Goal: Transaction & Acquisition: Purchase product/service

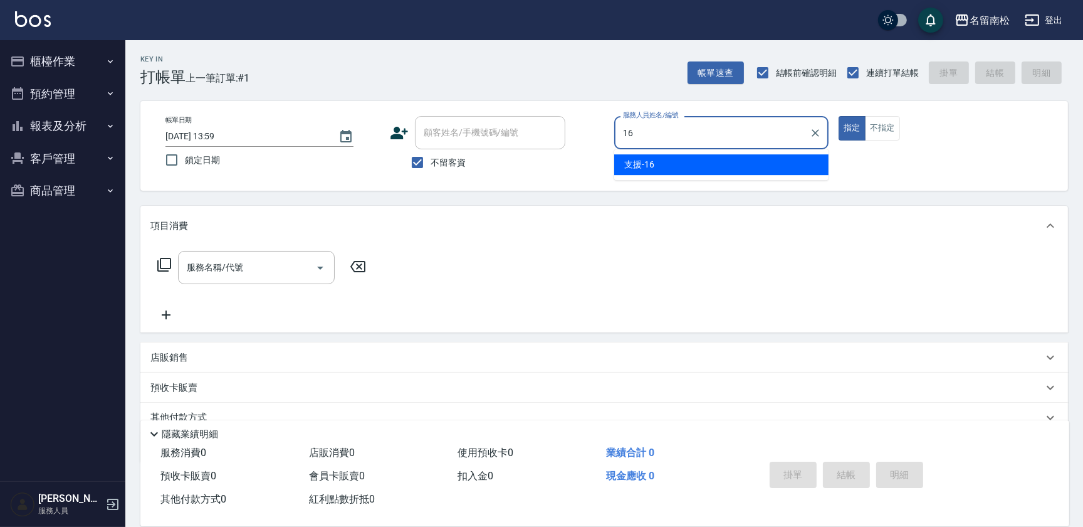
type input "支援-16"
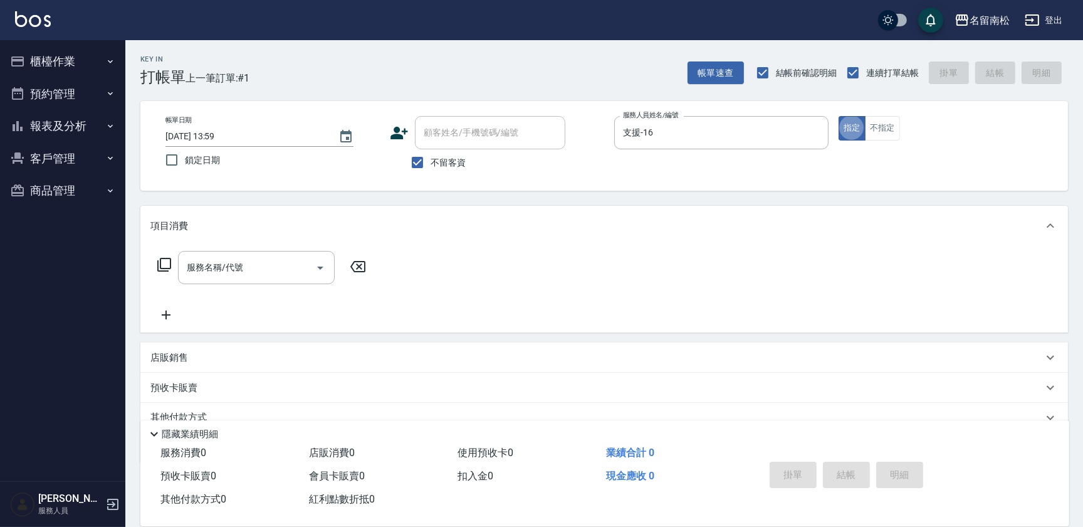
type button "true"
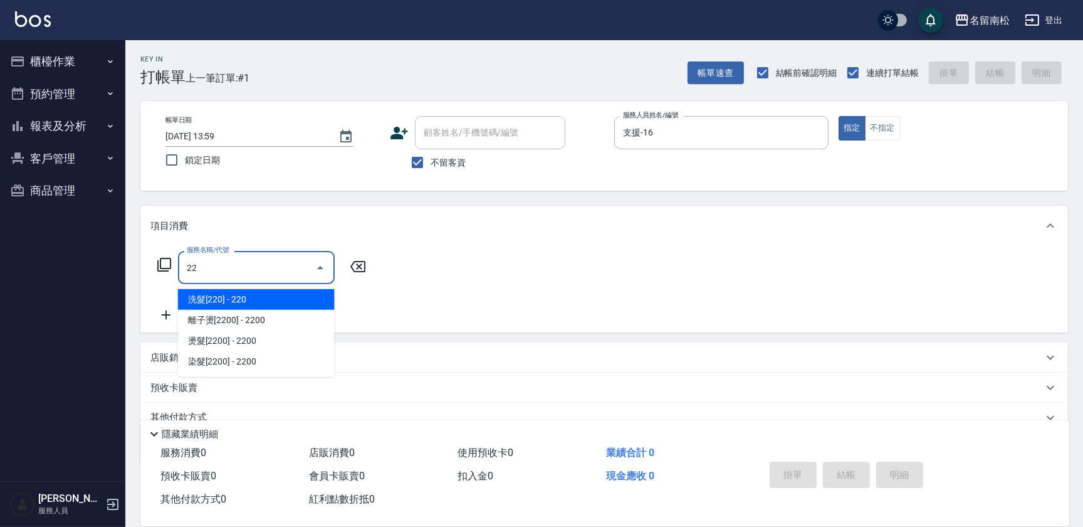
type input "222"
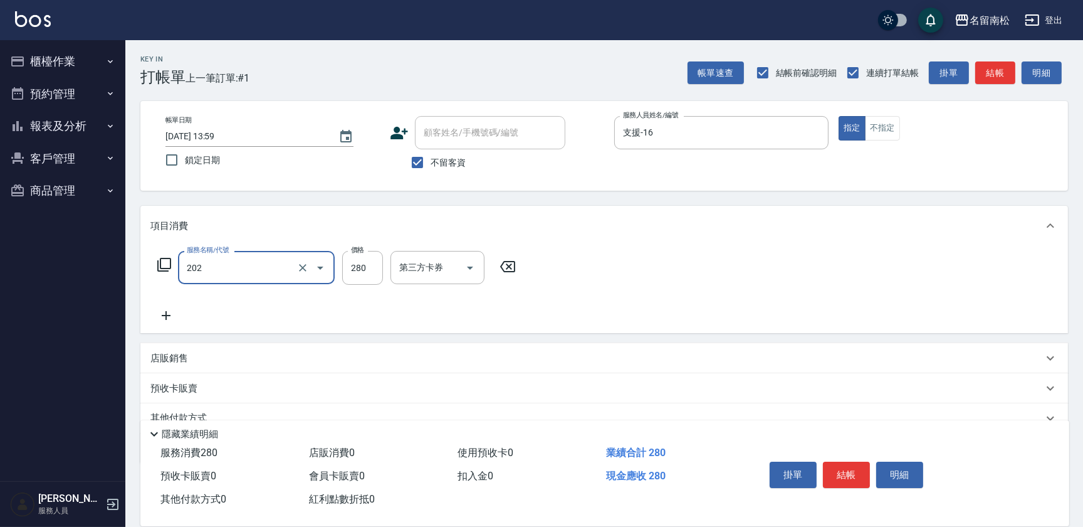
type input "洗髮[280](202)"
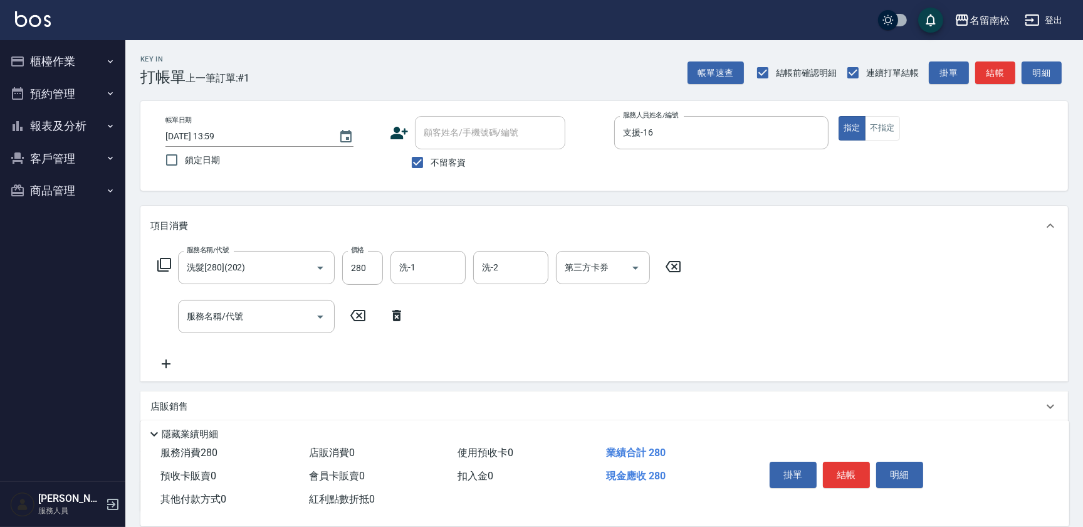
click at [405, 313] on icon at bounding box center [396, 315] width 31 height 15
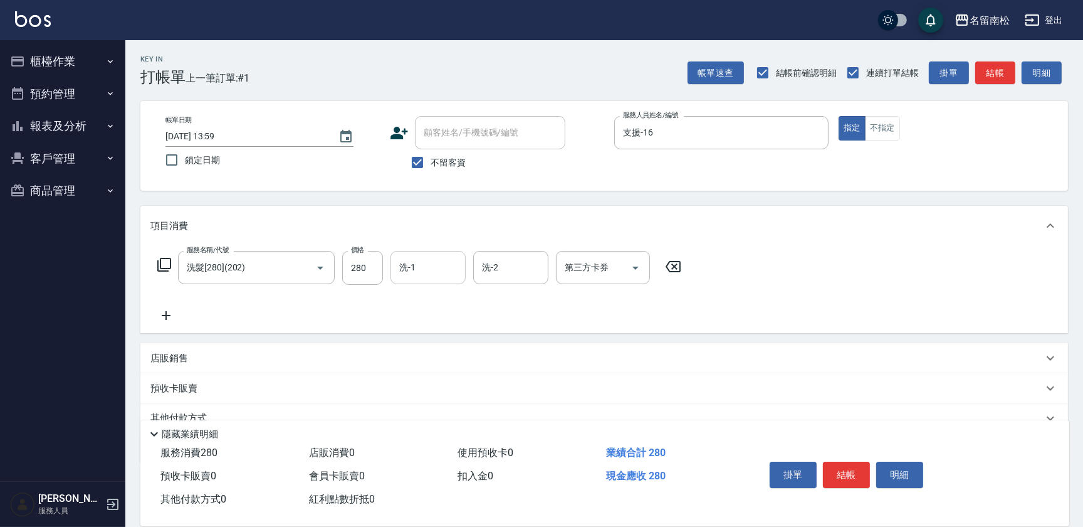
click at [429, 271] on input "洗-1" at bounding box center [428, 267] width 64 height 22
type input "[PERSON_NAME]-28"
click at [851, 470] on button "結帳" at bounding box center [846, 474] width 47 height 26
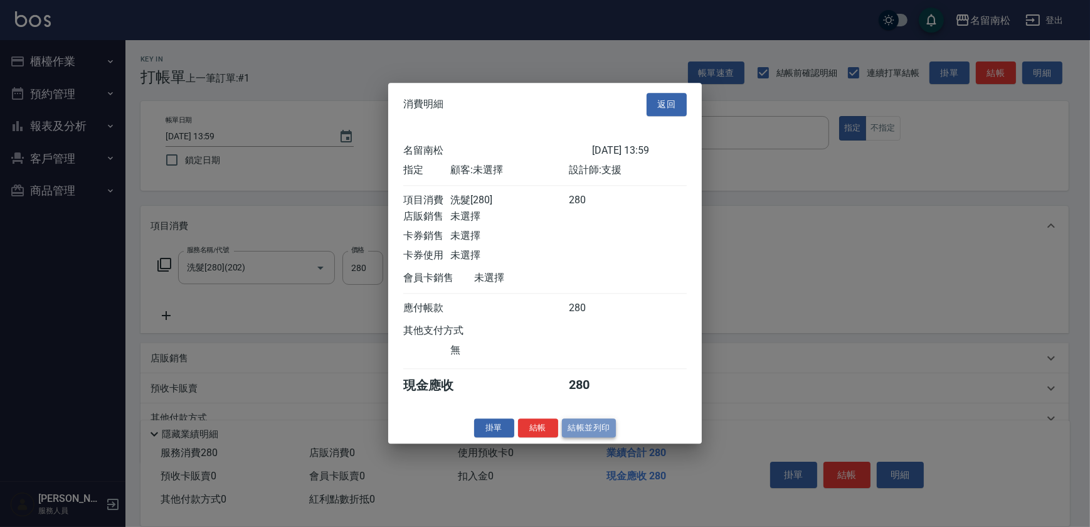
click at [586, 429] on button "結帳並列印" at bounding box center [589, 427] width 55 height 19
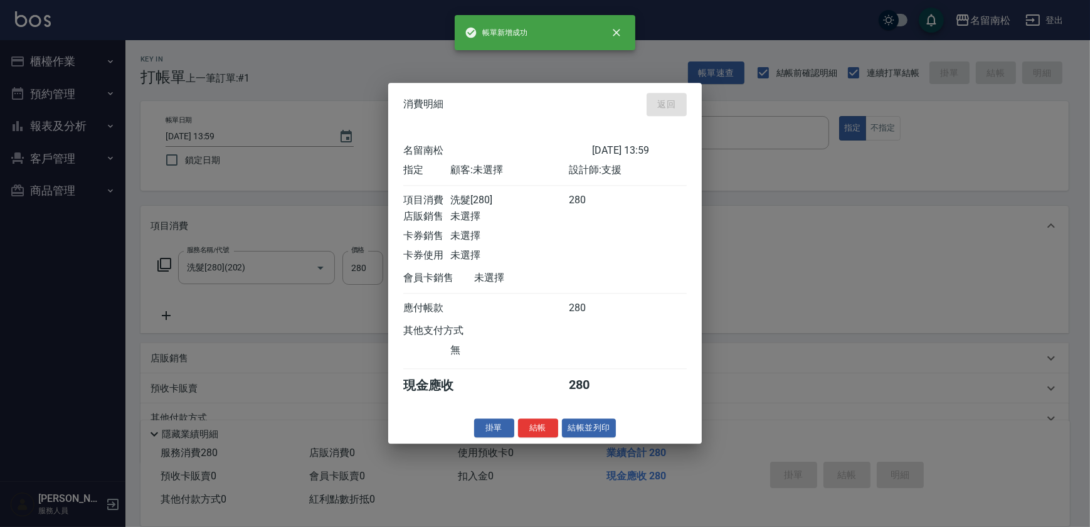
type input "[DATE] 15:36"
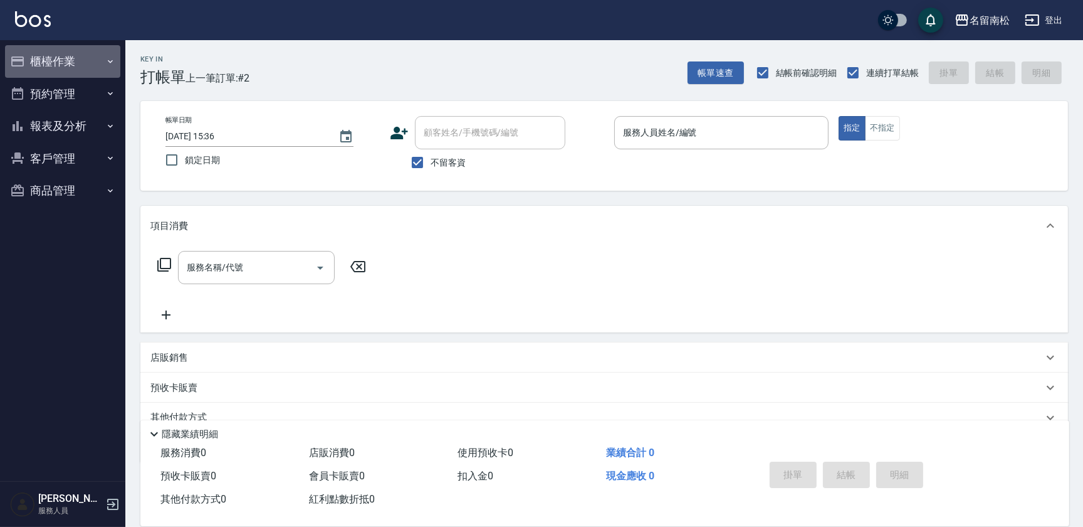
click at [65, 61] on button "櫃檯作業" at bounding box center [62, 61] width 115 height 33
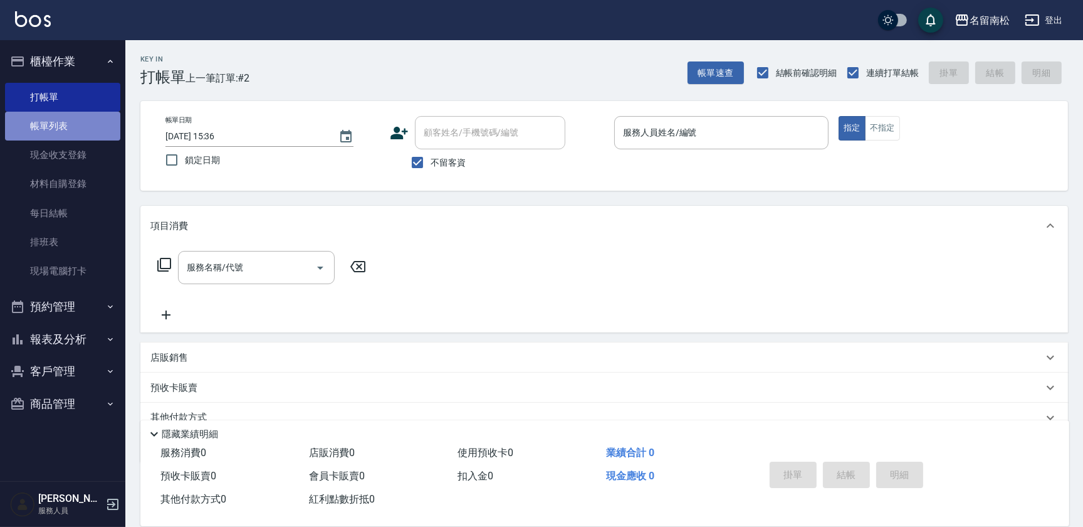
click at [75, 130] on link "帳單列表" at bounding box center [62, 126] width 115 height 29
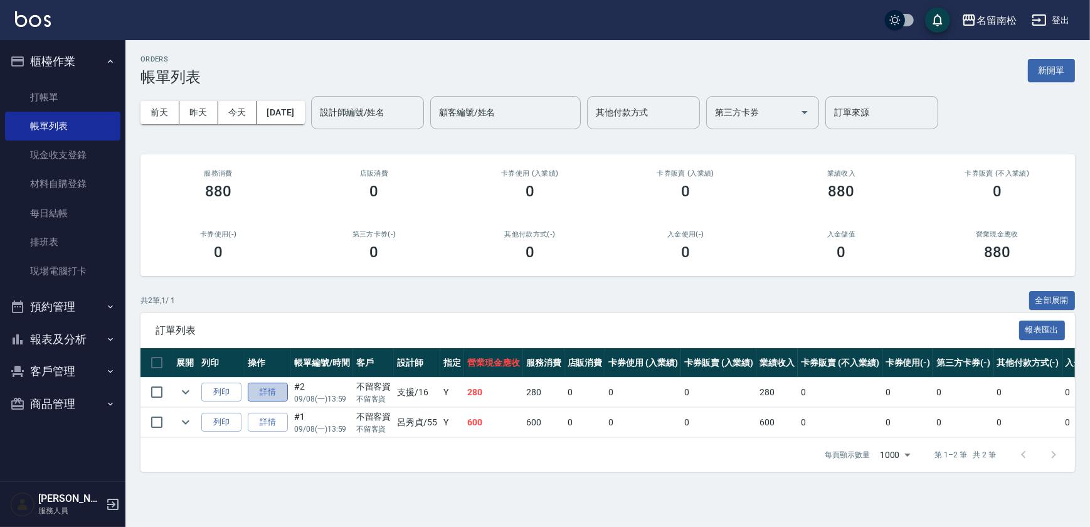
click at [252, 394] on link "詳情" at bounding box center [268, 391] width 40 height 19
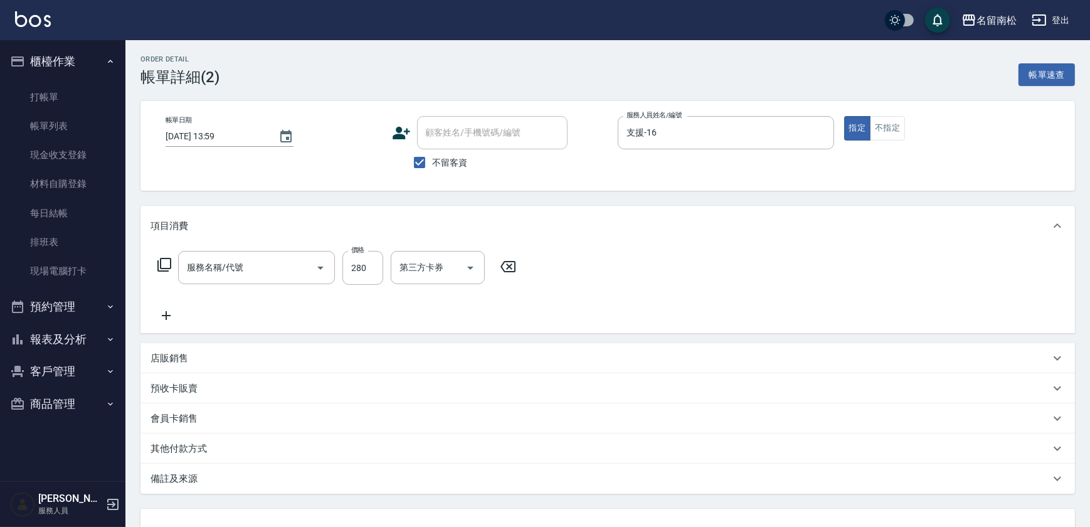
type input "[DATE] 13:59"
checkbox input "true"
type input "支援-16"
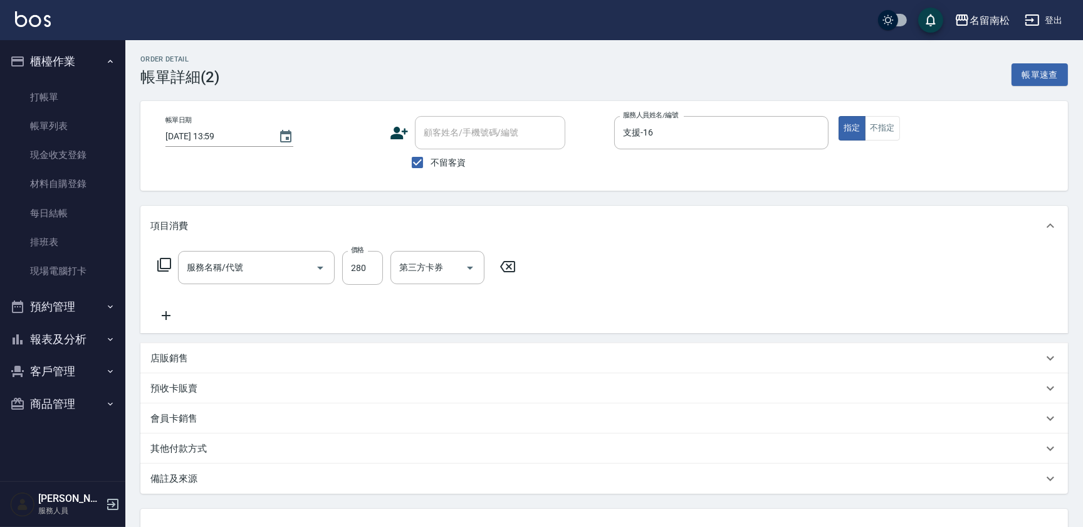
type input "洗髮[280](202)"
click at [163, 319] on icon at bounding box center [165, 315] width 31 height 15
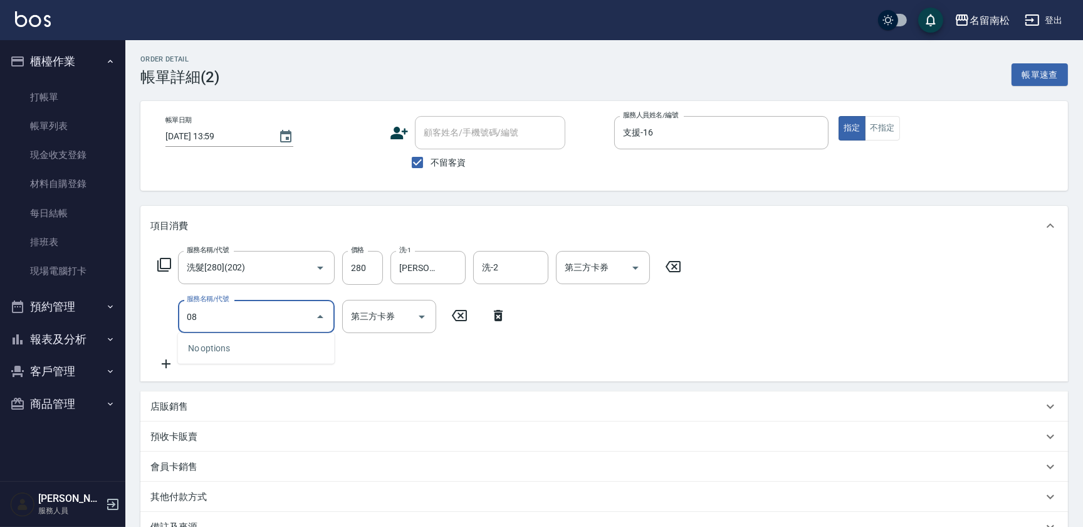
type input "0"
type input "潤絲(801)"
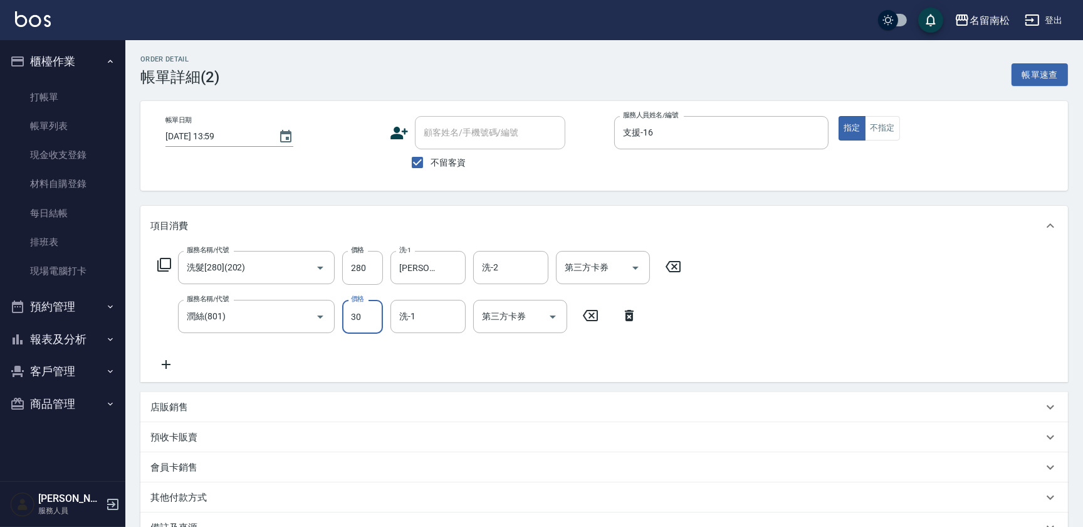
type input "30"
type input "[PERSON_NAME]-28"
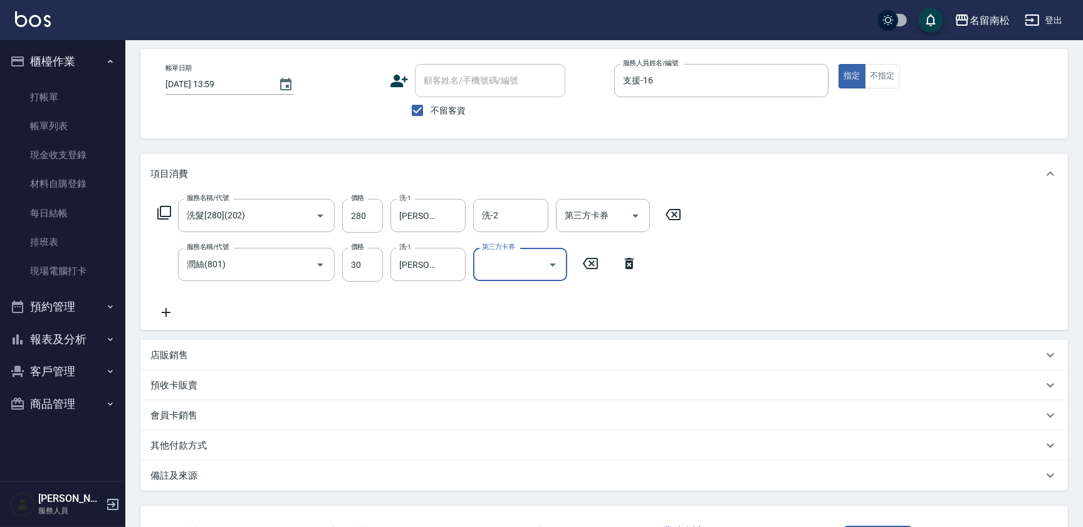
scroll to position [149, 0]
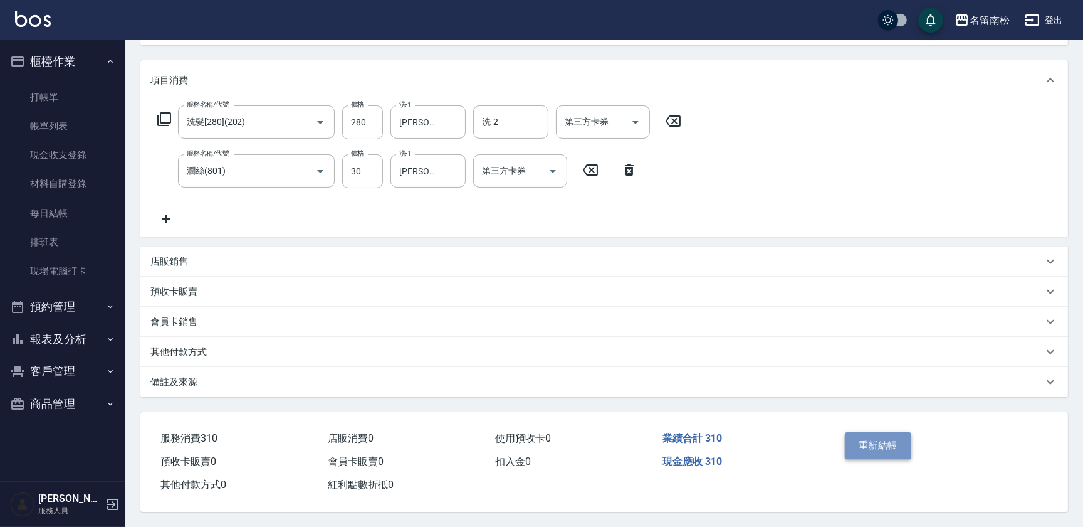
click at [856, 432] on button "重新結帳" at bounding box center [878, 445] width 66 height 26
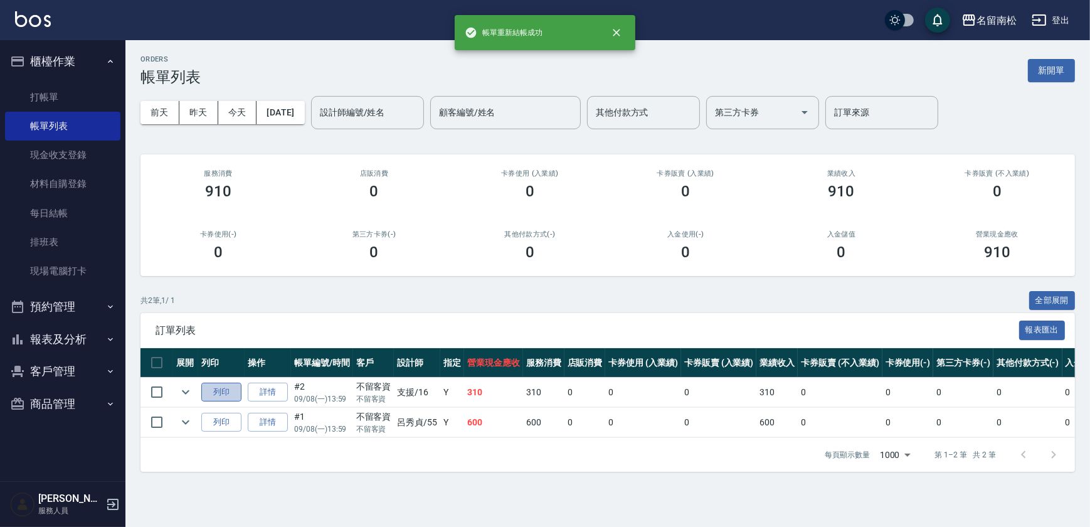
click at [226, 392] on button "列印" at bounding box center [221, 391] width 40 height 19
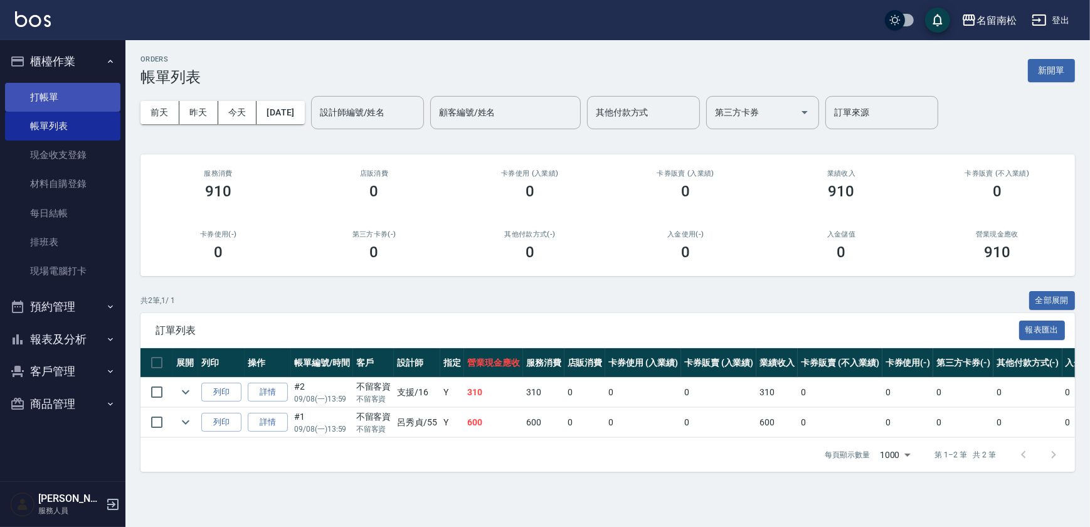
click at [88, 97] on link "打帳單" at bounding box center [62, 97] width 115 height 29
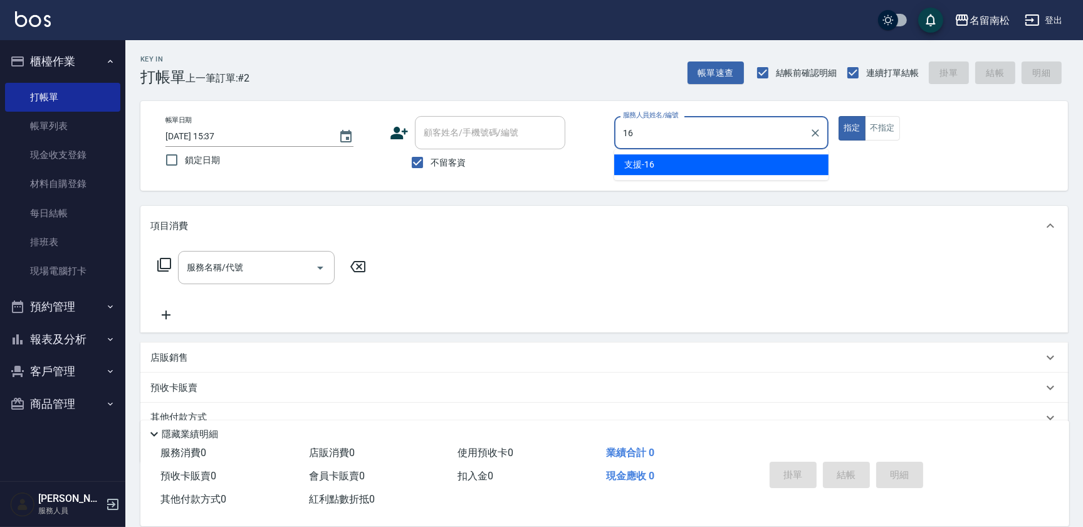
type input "支援-16"
type button "true"
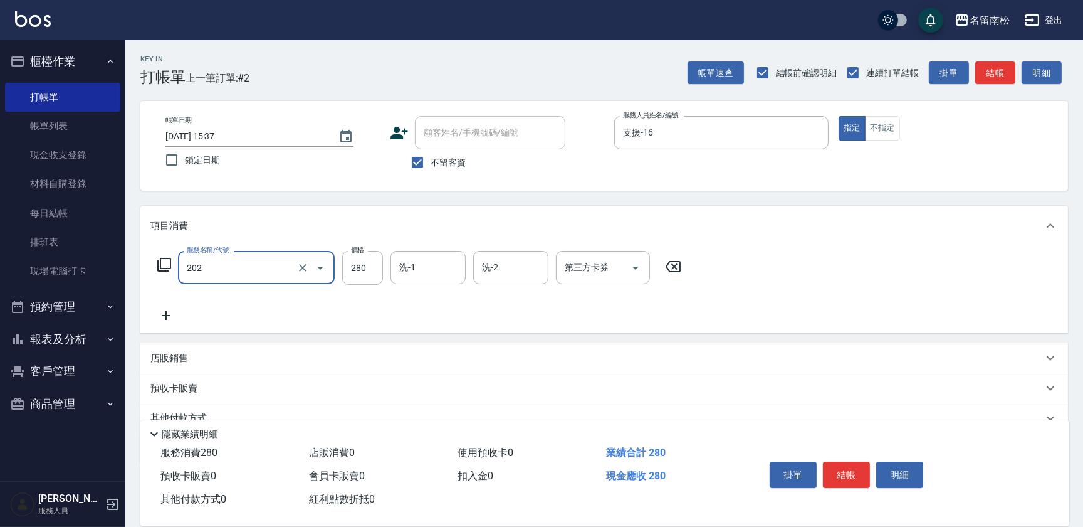
type input "洗髮[280](202)"
type input "[PERSON_NAME]-28"
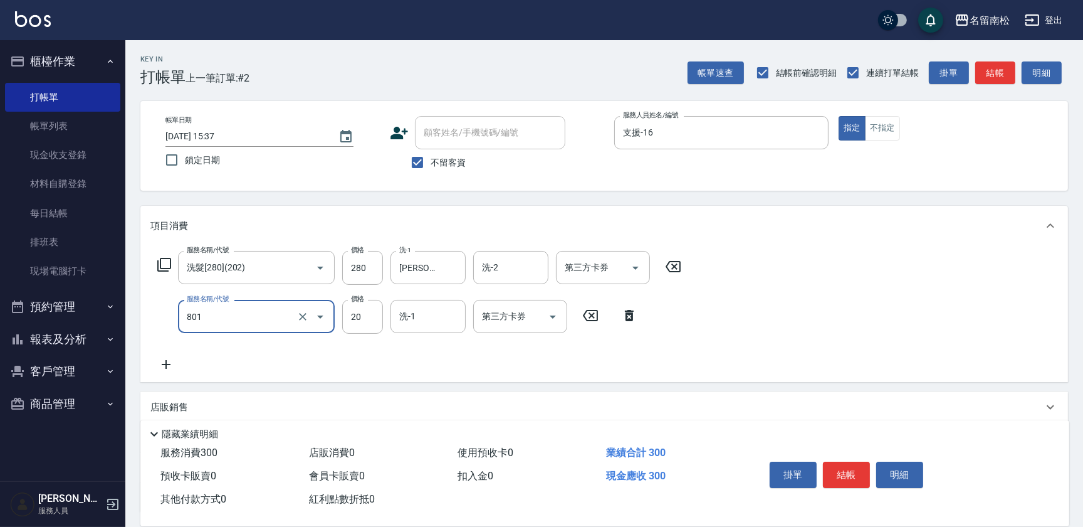
type input "潤絲(801)"
type input "30"
type input "[PERSON_NAME]-28"
click at [881, 128] on button "不指定" at bounding box center [882, 128] width 35 height 24
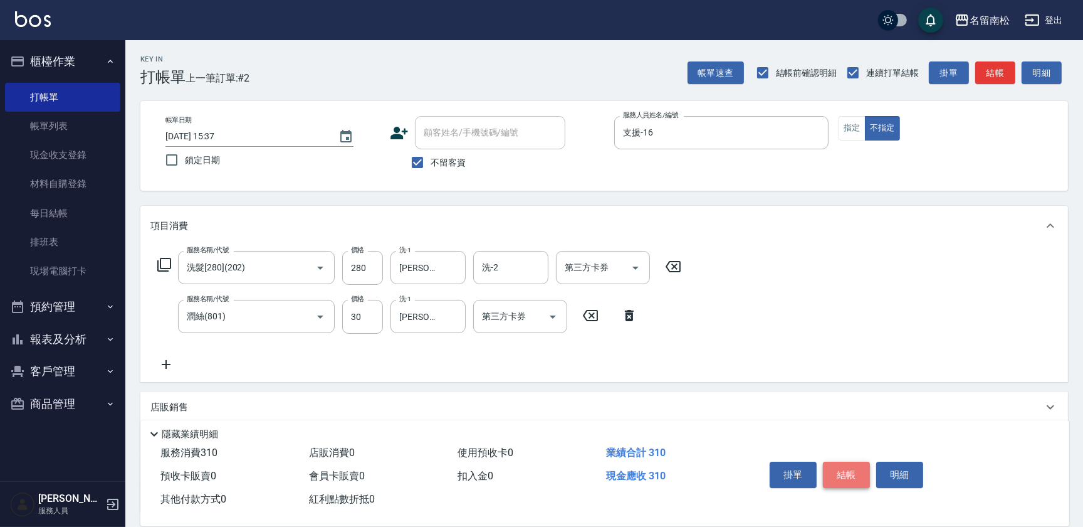
click at [845, 482] on button "結帳" at bounding box center [846, 474] width 47 height 26
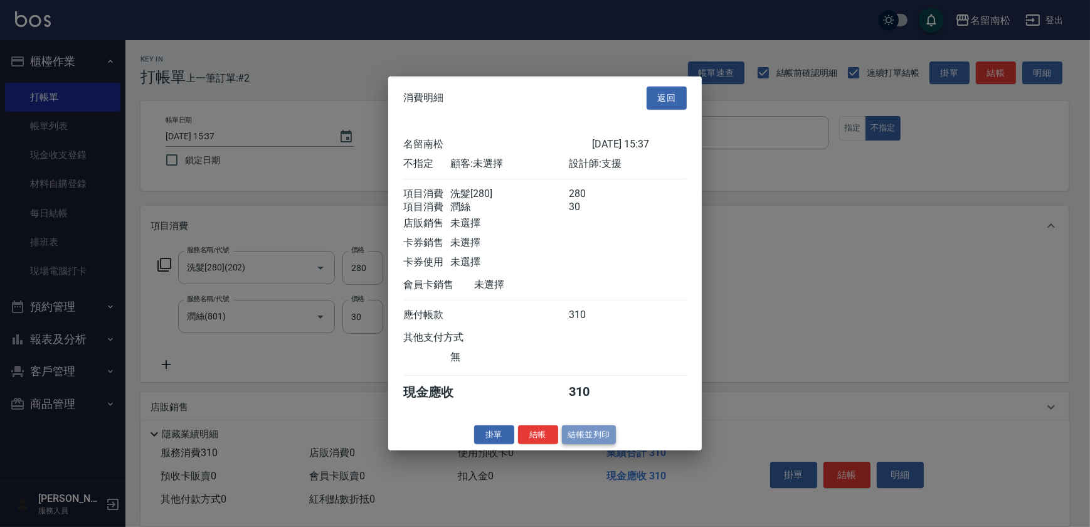
click at [575, 436] on button "結帳並列印" at bounding box center [589, 433] width 55 height 19
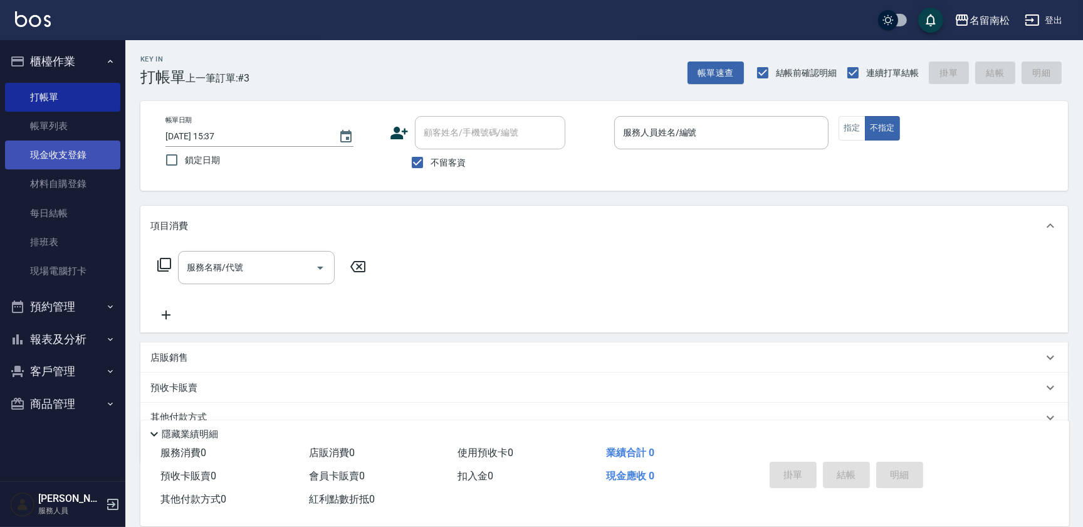
drag, startPoint x: 81, startPoint y: 125, endPoint x: 87, endPoint y: 140, distance: 16.1
click at [81, 125] on link "帳單列表" at bounding box center [62, 126] width 115 height 29
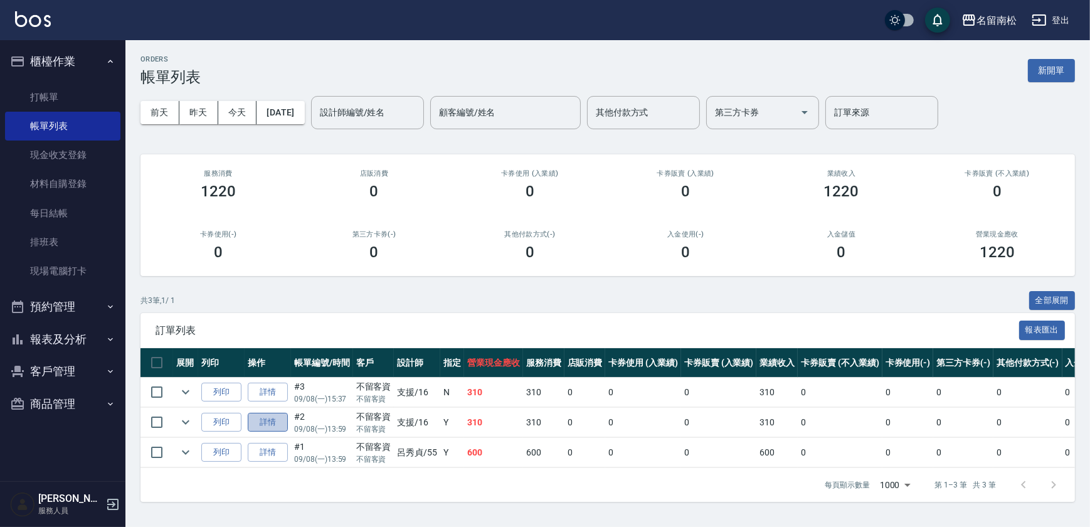
click at [275, 417] on link "詳情" at bounding box center [268, 422] width 40 height 19
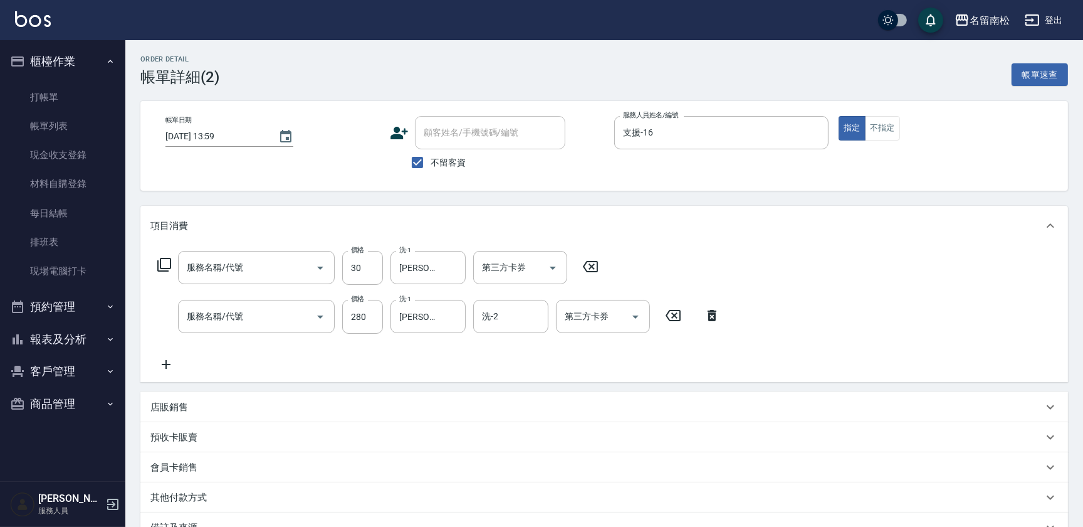
type input "[DATE] 13:59"
checkbox input "true"
type input "支援-16"
type input "潤絲(801)"
type input "洗髮[280](202)"
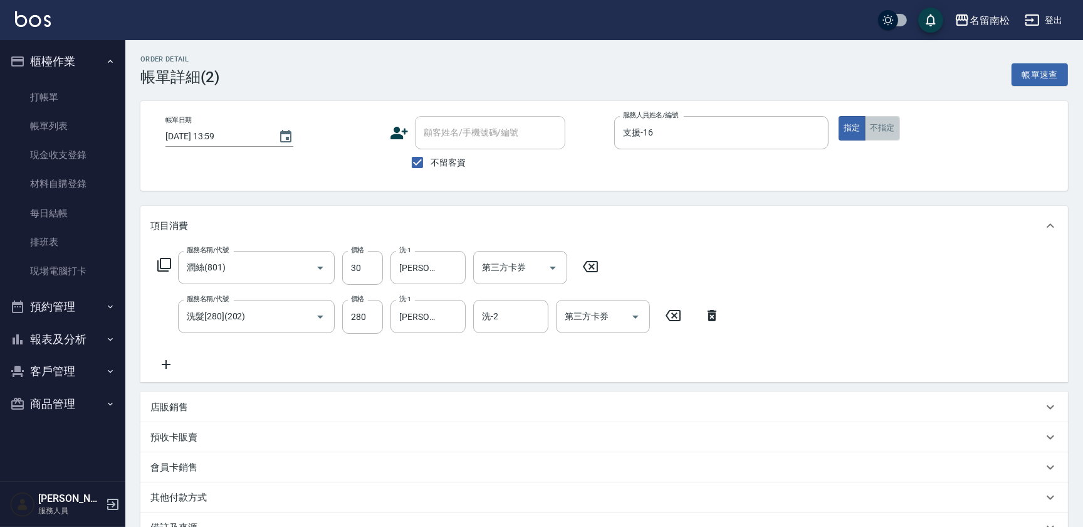
click at [886, 126] on button "不指定" at bounding box center [882, 128] width 35 height 24
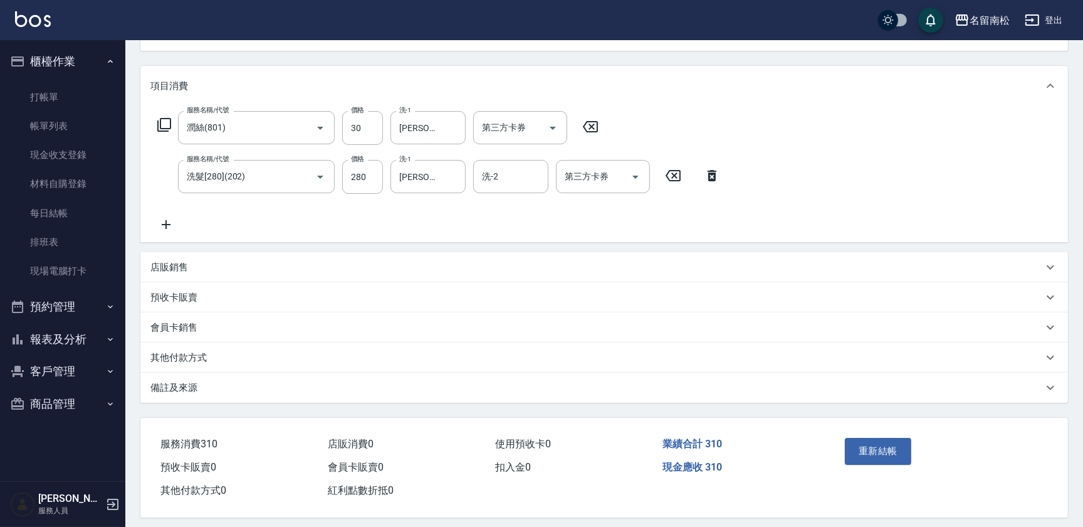
scroll to position [149, 0]
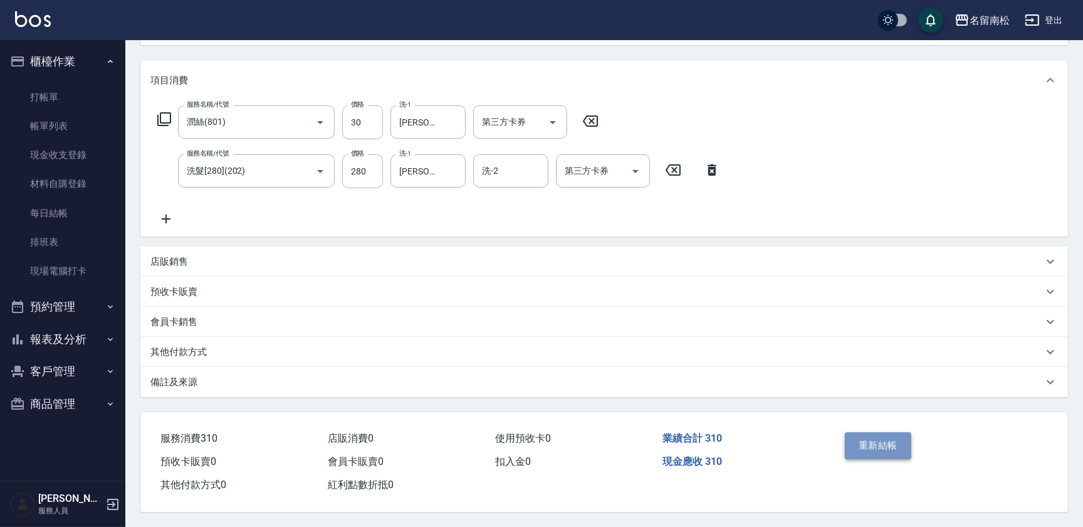
click at [847, 443] on button "重新結帳" at bounding box center [878, 445] width 66 height 26
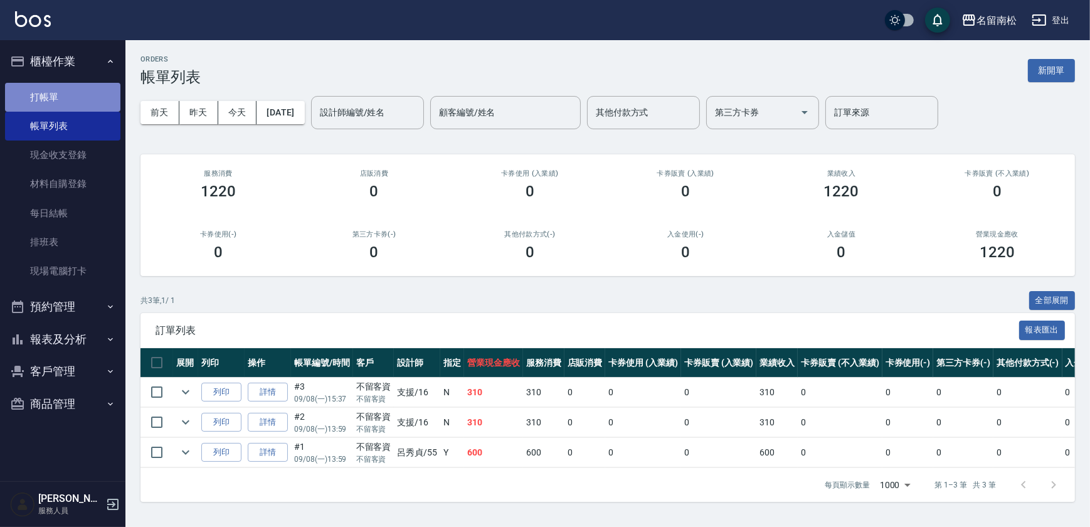
click at [70, 92] on link "打帳單" at bounding box center [62, 97] width 115 height 29
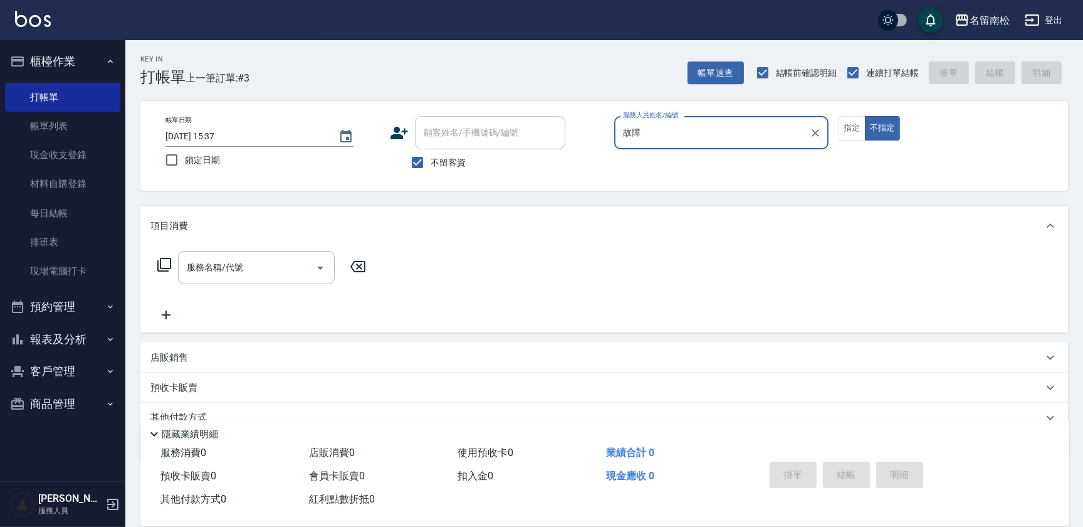
type input "故"
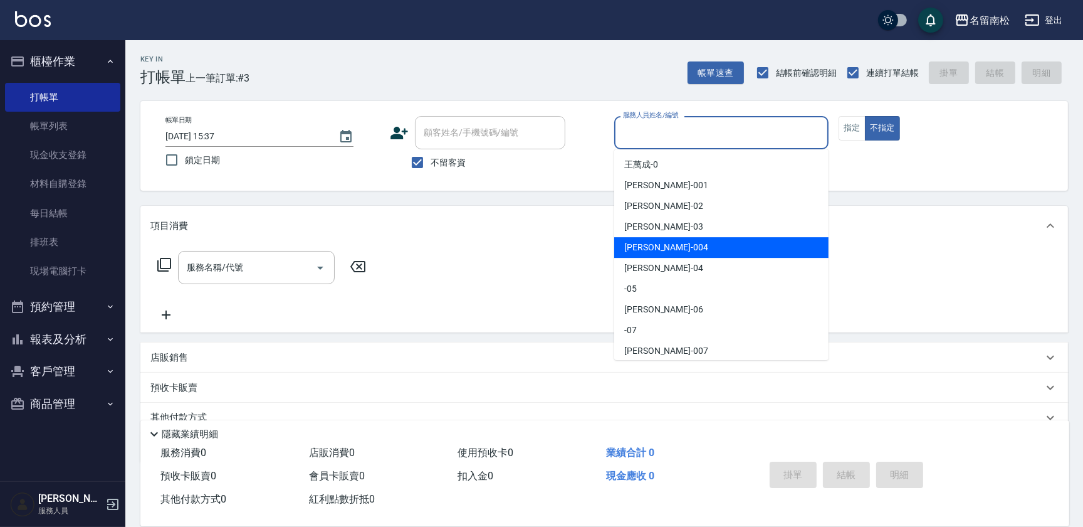
click at [979, 161] on div "帳單日期 [DATE] 15:37 鎖定日期 顧客姓名/手機號碼/編號 顧客姓名/手機號碼/編號 不留客資 服務人員姓名/編號 服務人員姓名/編號 指定 不指定" at bounding box center [604, 146] width 898 height 60
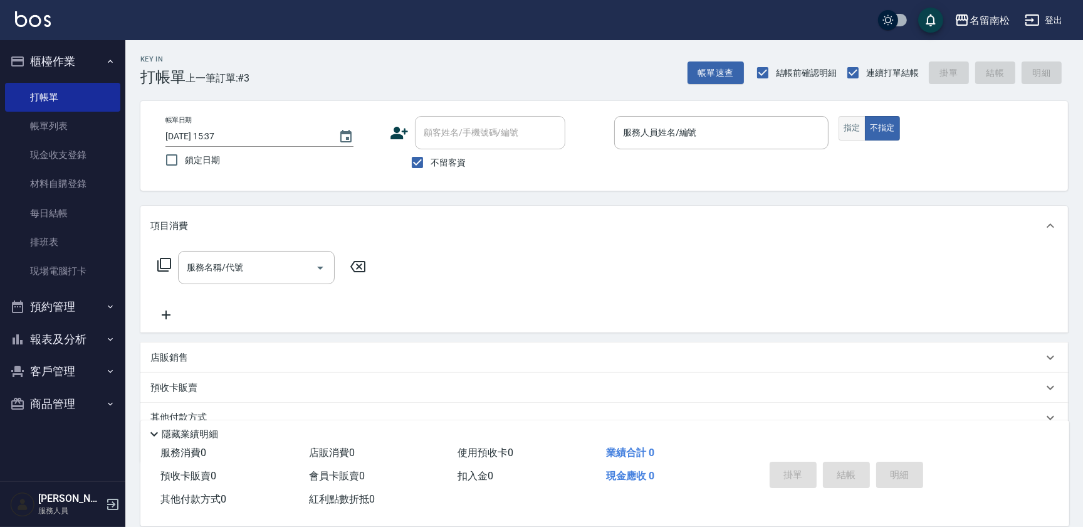
click at [852, 129] on button "指定" at bounding box center [852, 128] width 27 height 24
type input "[PERSON_NAME]-03"
type button "true"
click at [245, 267] on input "服務名稱/代號" at bounding box center [247, 267] width 127 height 22
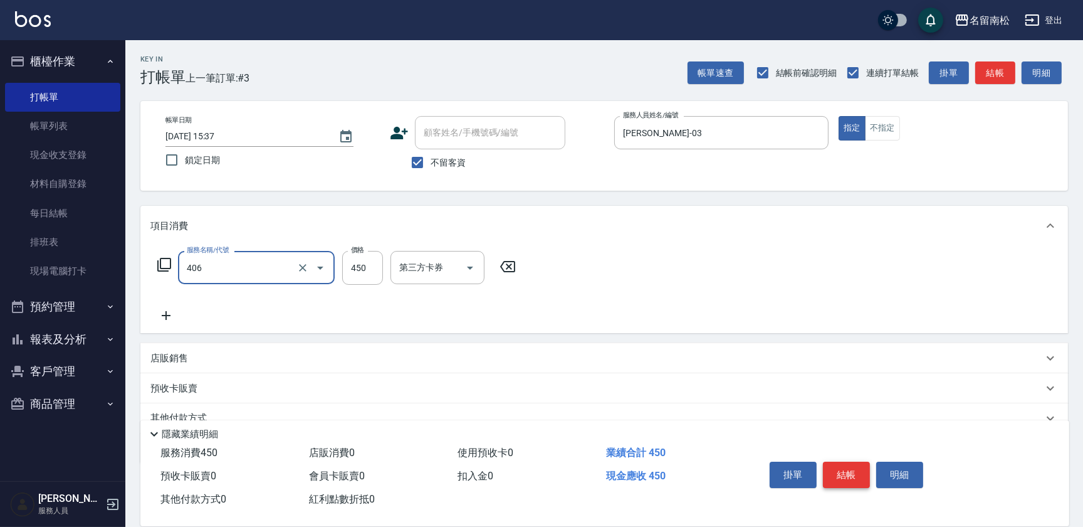
type input "剪髮(450)(406)"
click at [842, 475] on button "結帳" at bounding box center [846, 474] width 47 height 26
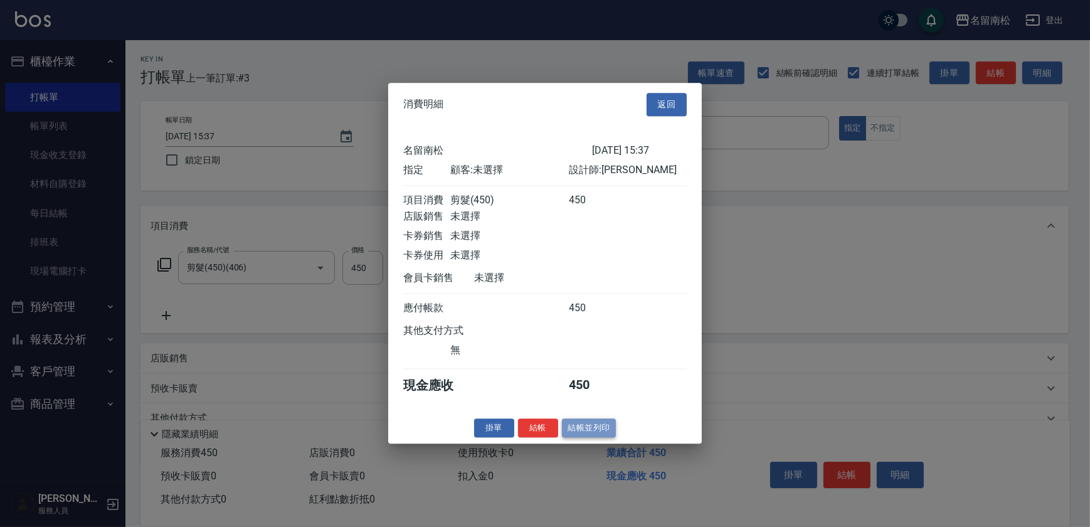
click at [599, 433] on button "結帳並列印" at bounding box center [589, 427] width 55 height 19
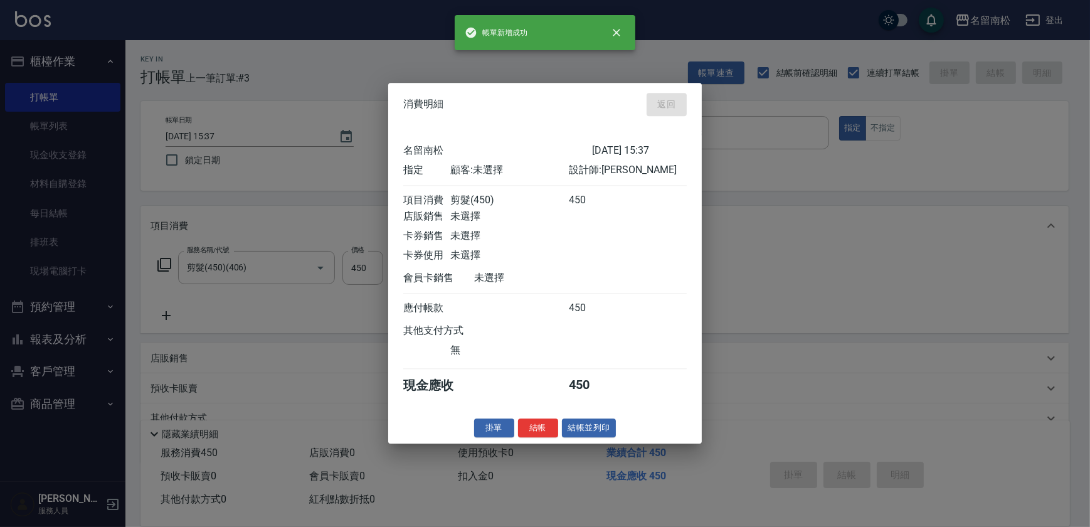
type input "[DATE] 16:13"
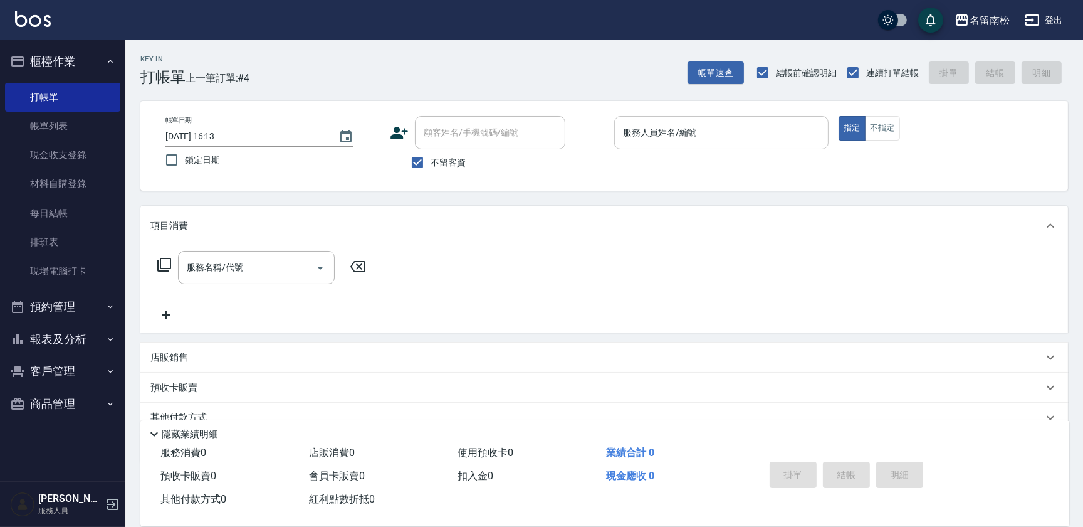
click at [769, 140] on input "服務人員姓名/編號" at bounding box center [721, 133] width 203 height 22
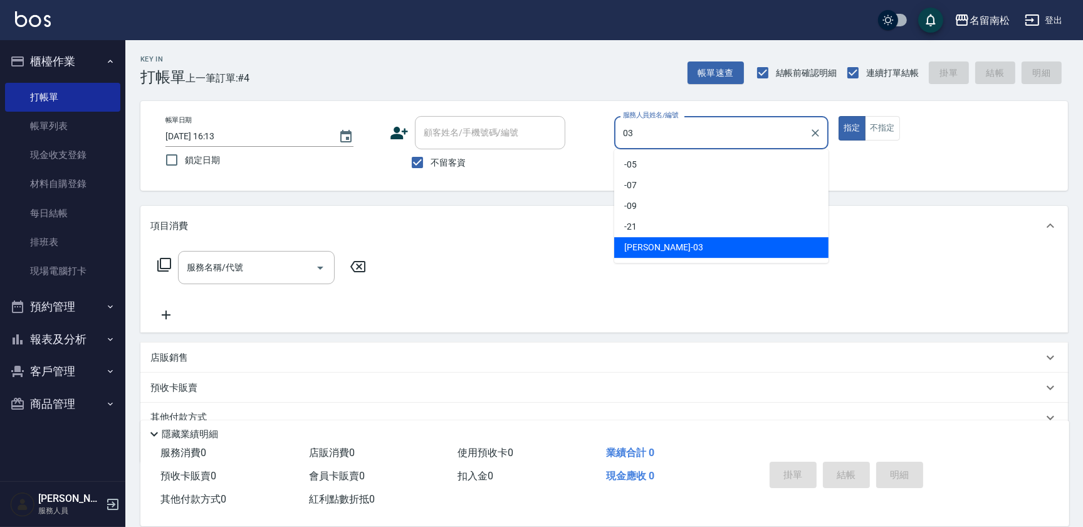
type input "[PERSON_NAME]-03"
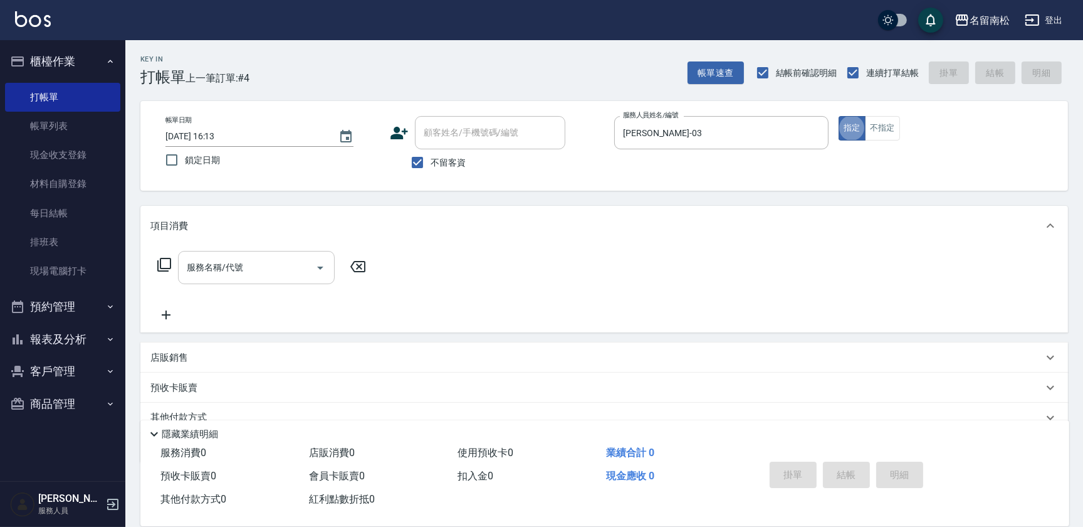
click at [273, 273] on input "服務名稱/代號" at bounding box center [247, 267] width 127 height 22
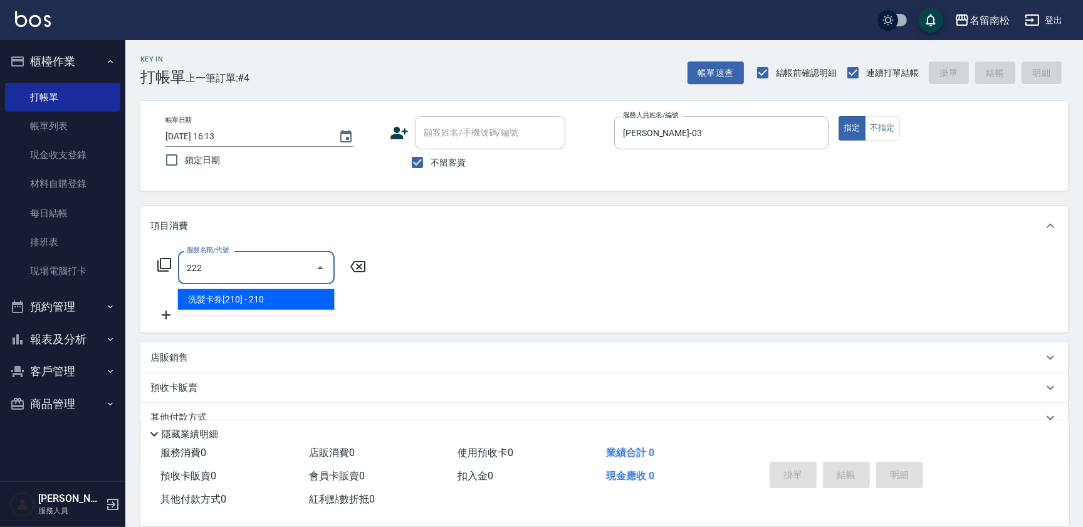
type input "洗髮卡券[210](222)"
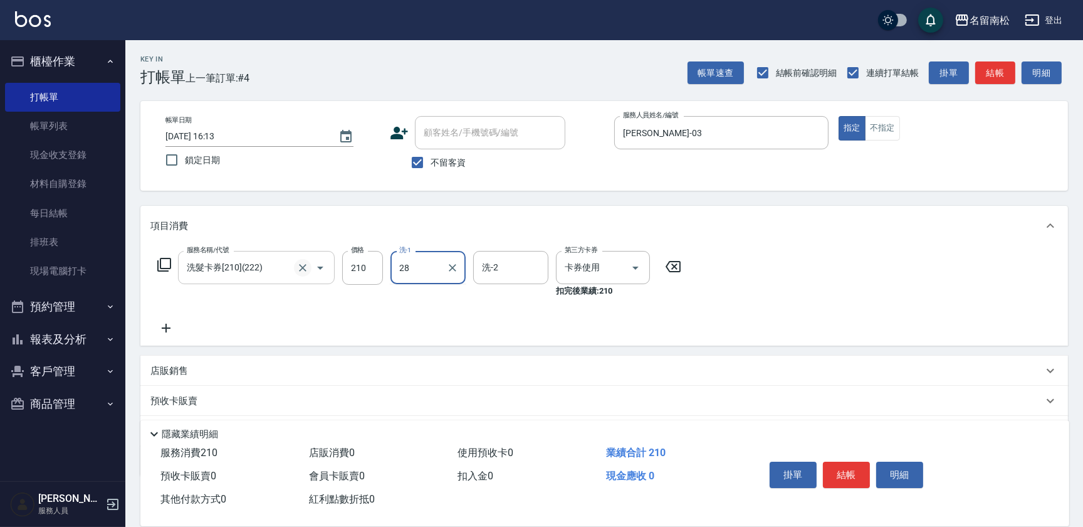
type input "[PERSON_NAME]-28"
click at [853, 475] on button "結帳" at bounding box center [846, 474] width 47 height 26
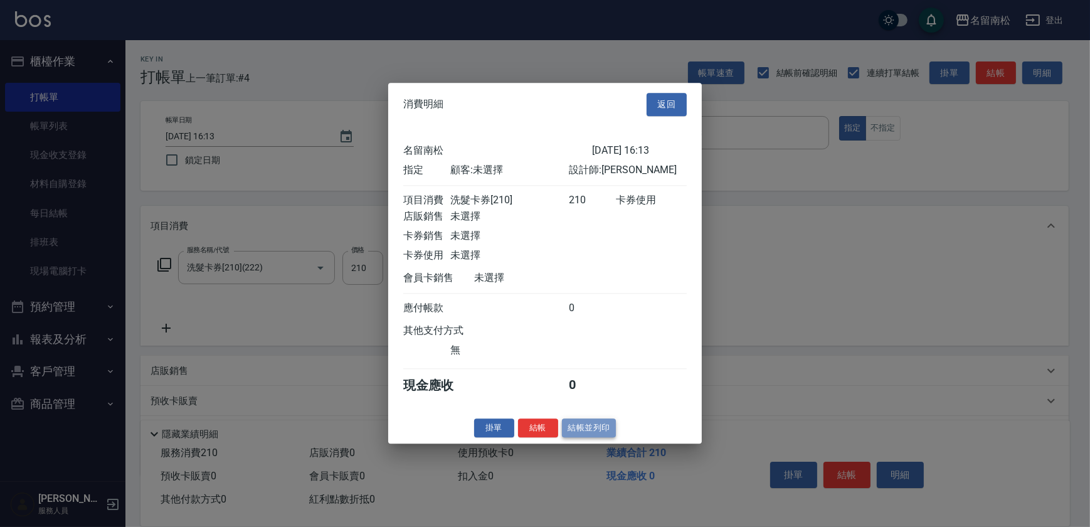
click at [600, 435] on button "結帳並列印" at bounding box center [589, 427] width 55 height 19
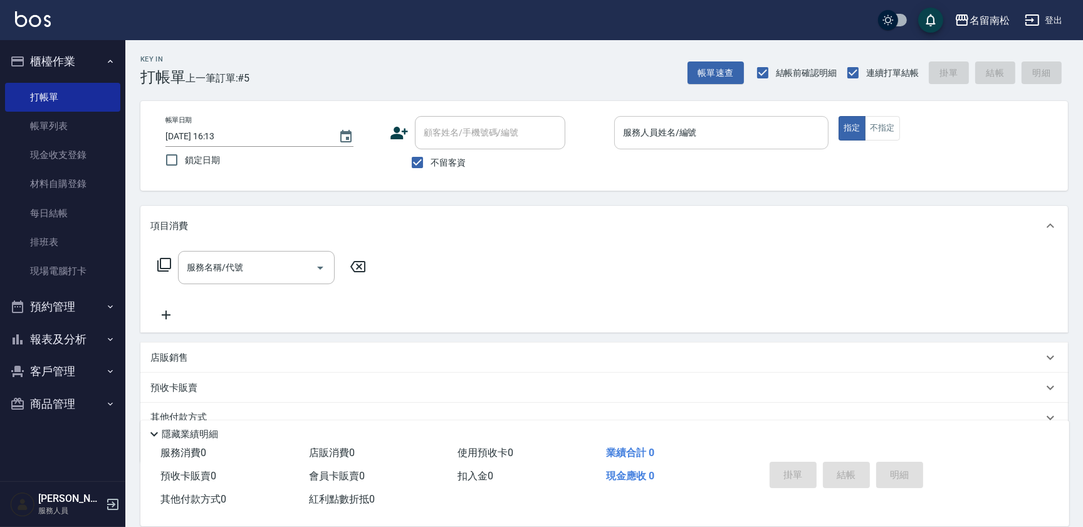
click at [759, 142] on input "服務人員姓名/編號" at bounding box center [721, 133] width 203 height 22
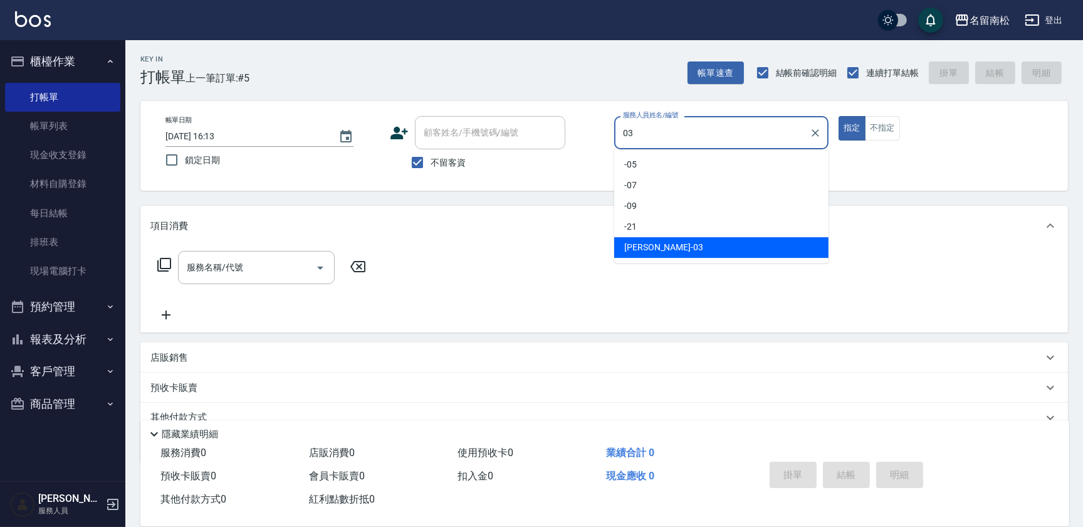
type input "[PERSON_NAME]-03"
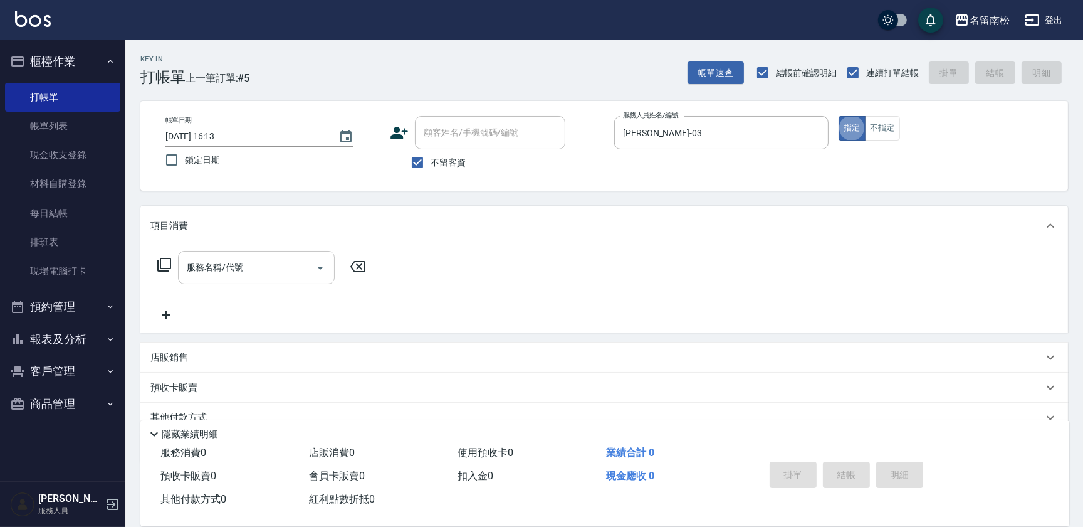
click at [263, 271] on input "服務名稱/代號" at bounding box center [247, 267] width 127 height 22
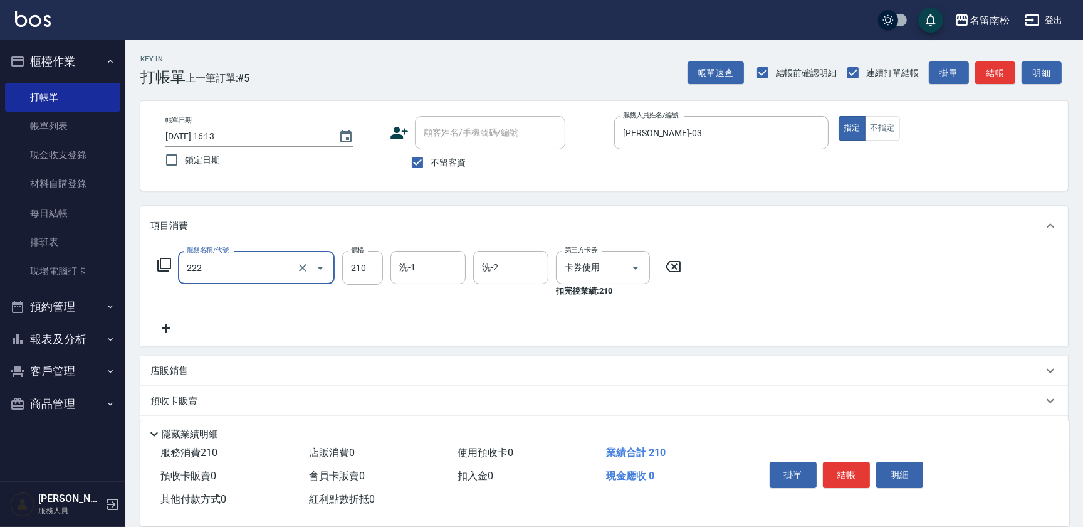
type input "洗髮卡券[210](222)"
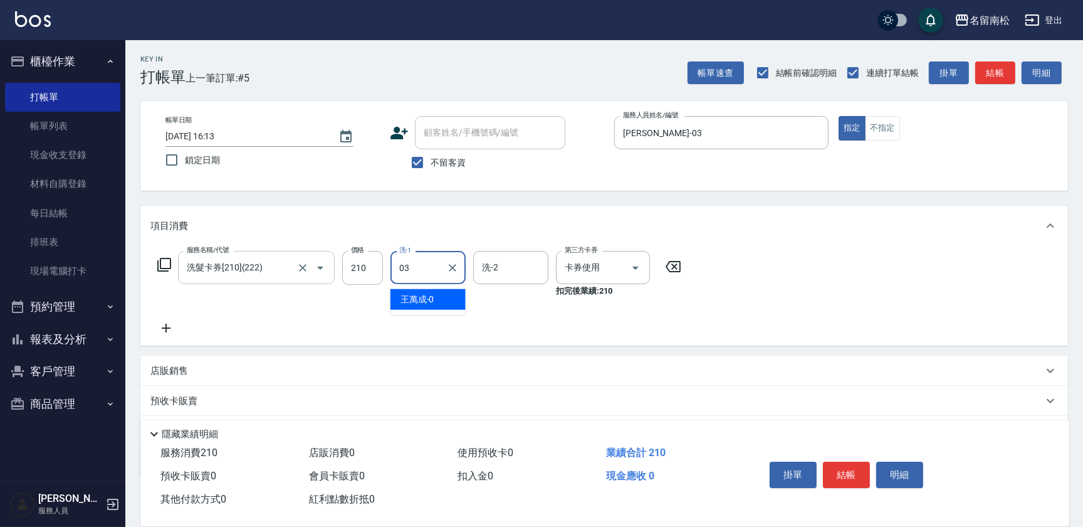
type input "[PERSON_NAME]-03"
click at [841, 478] on button "結帳" at bounding box center [846, 474] width 47 height 26
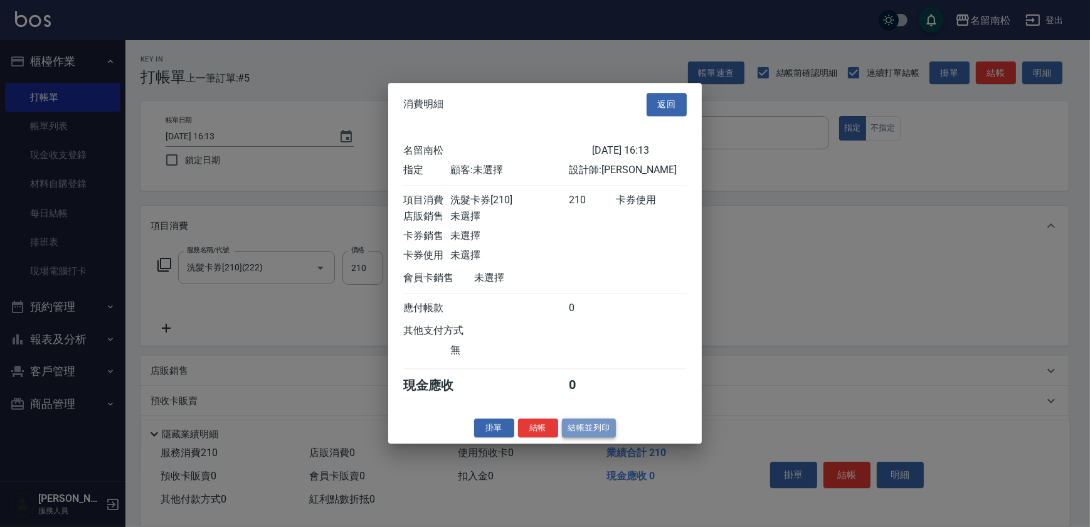
click at [576, 434] on button "結帳並列印" at bounding box center [589, 427] width 55 height 19
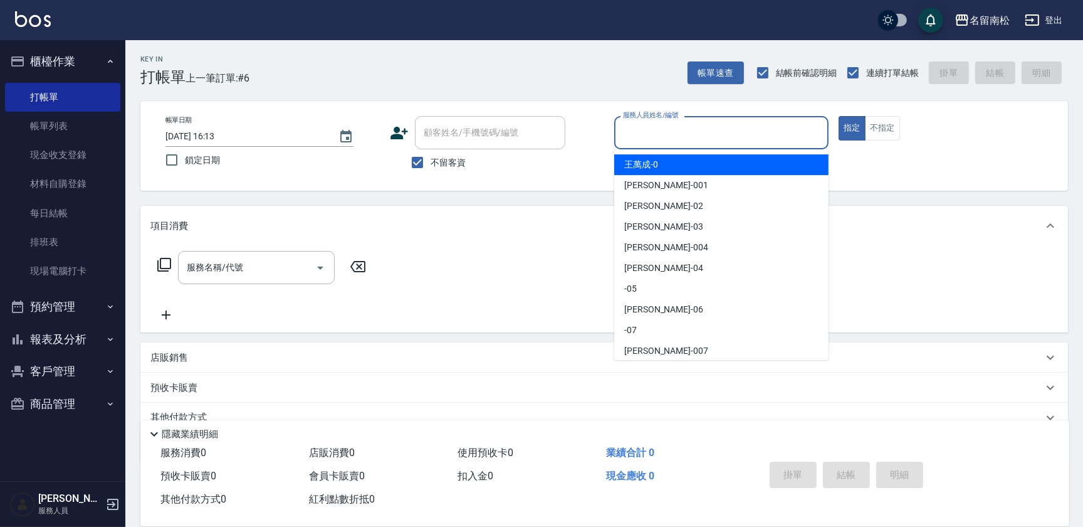
click at [758, 137] on input "服務人員姓名/編號" at bounding box center [721, 133] width 203 height 22
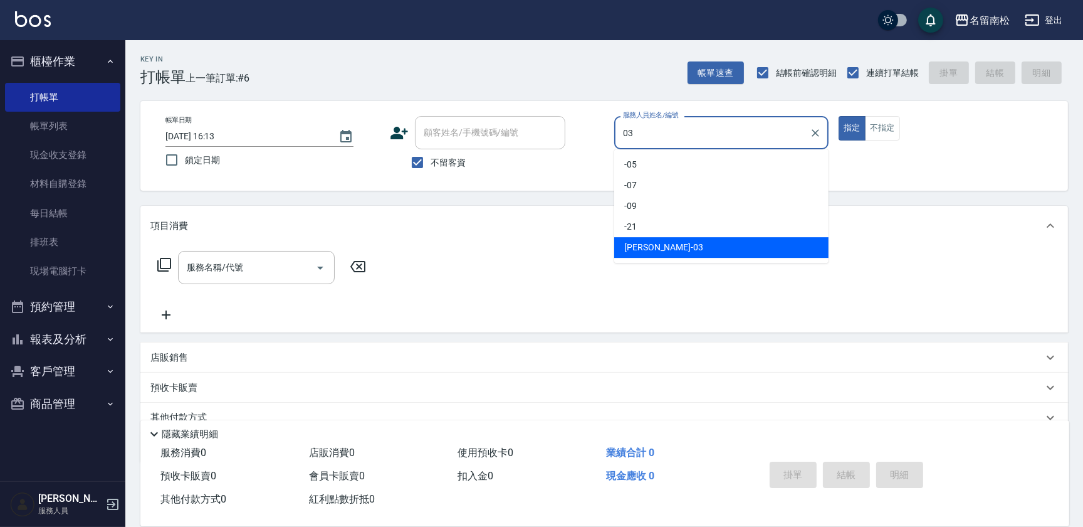
type input "[PERSON_NAME]-03"
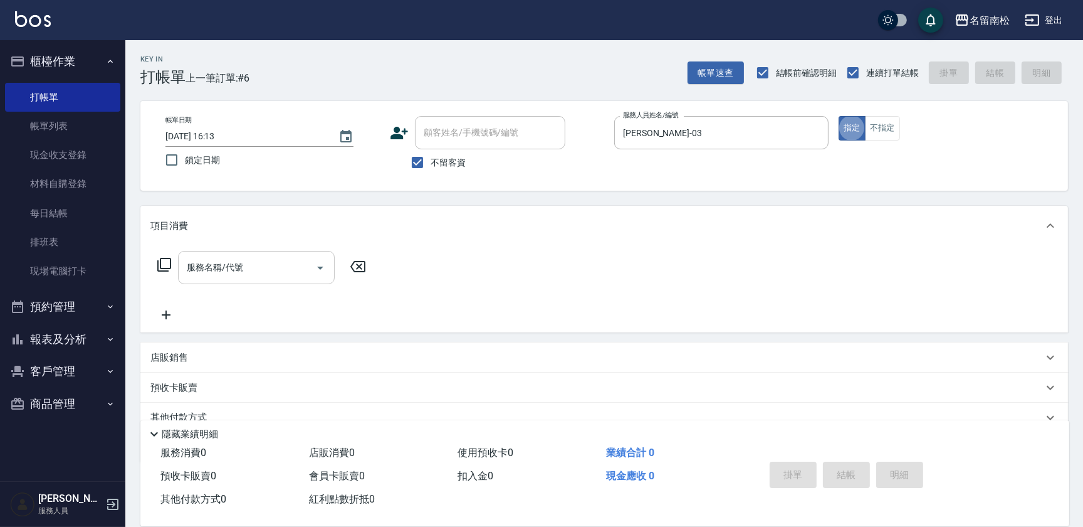
click at [235, 274] on input "服務名稱/代號" at bounding box center [247, 267] width 127 height 22
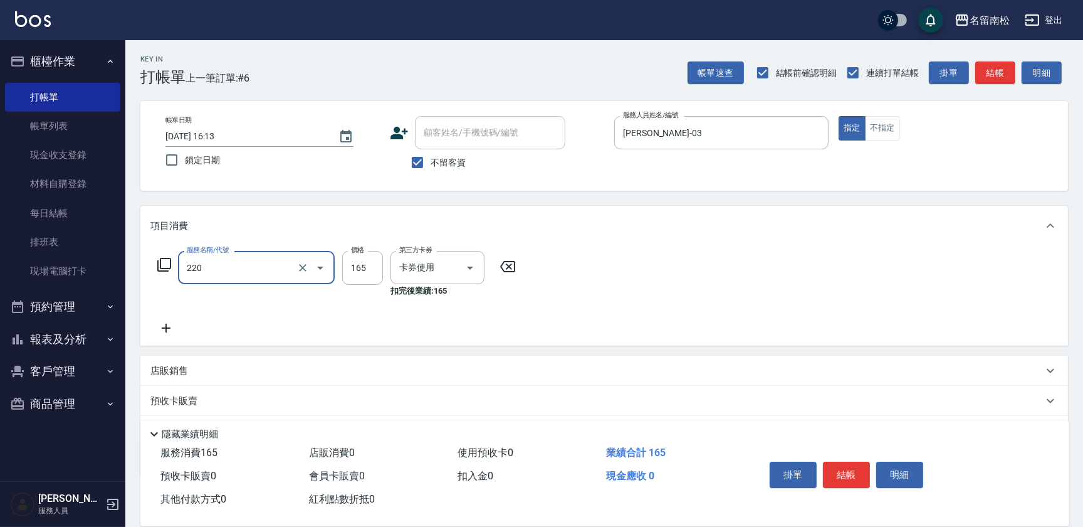
type input "洗髮卡券(165)(220)"
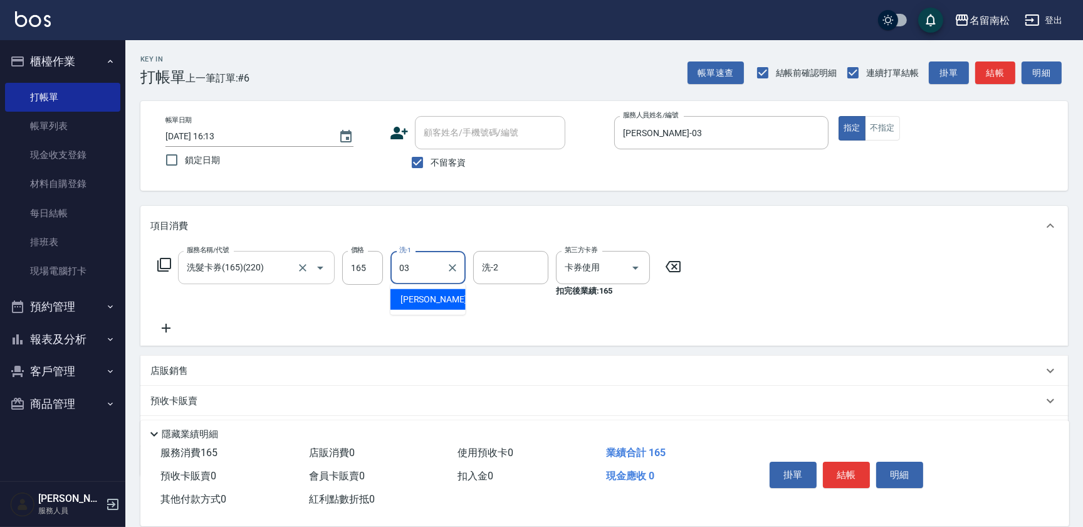
type input "[PERSON_NAME]-03"
click at [860, 471] on button "結帳" at bounding box center [846, 474] width 47 height 26
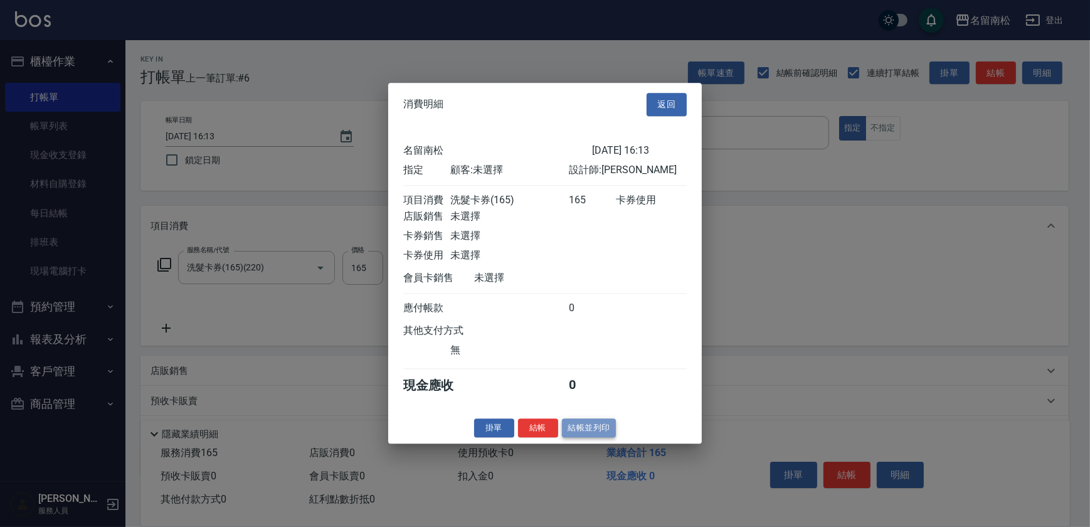
click at [603, 433] on button "結帳並列印" at bounding box center [589, 427] width 55 height 19
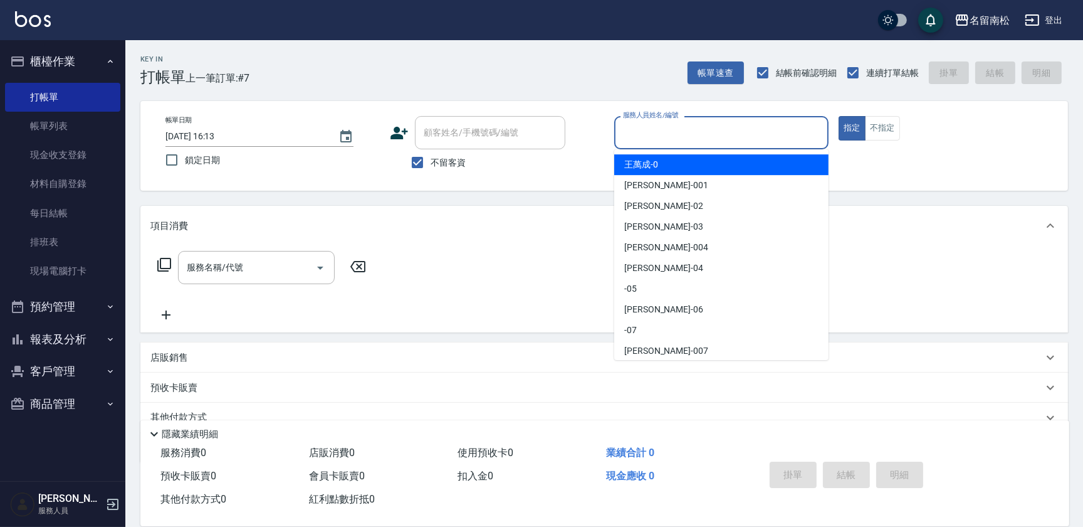
click at [744, 139] on input "服務人員姓名/編號" at bounding box center [721, 133] width 203 height 22
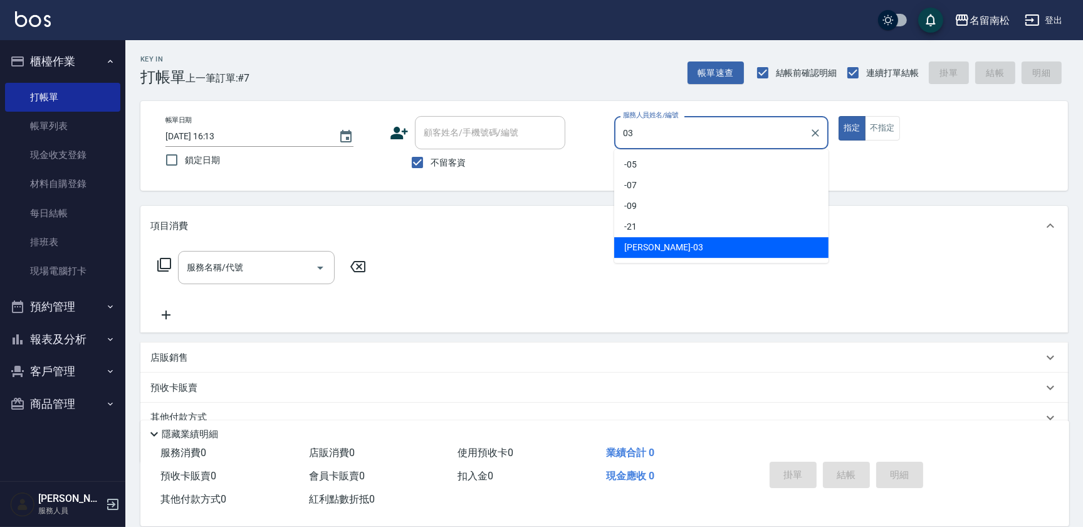
type input "[PERSON_NAME]-03"
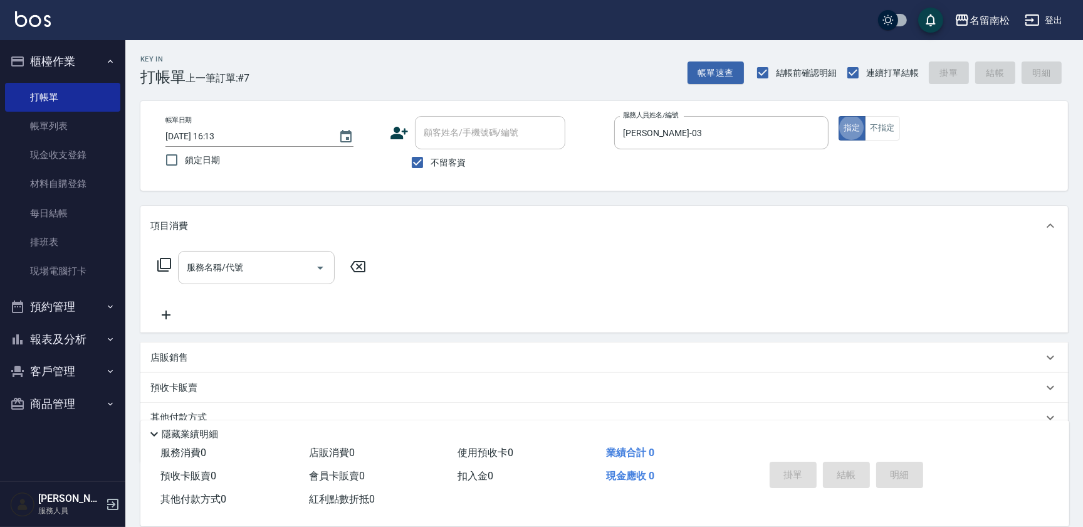
click at [251, 266] on input "服務名稱/代號" at bounding box center [247, 267] width 127 height 22
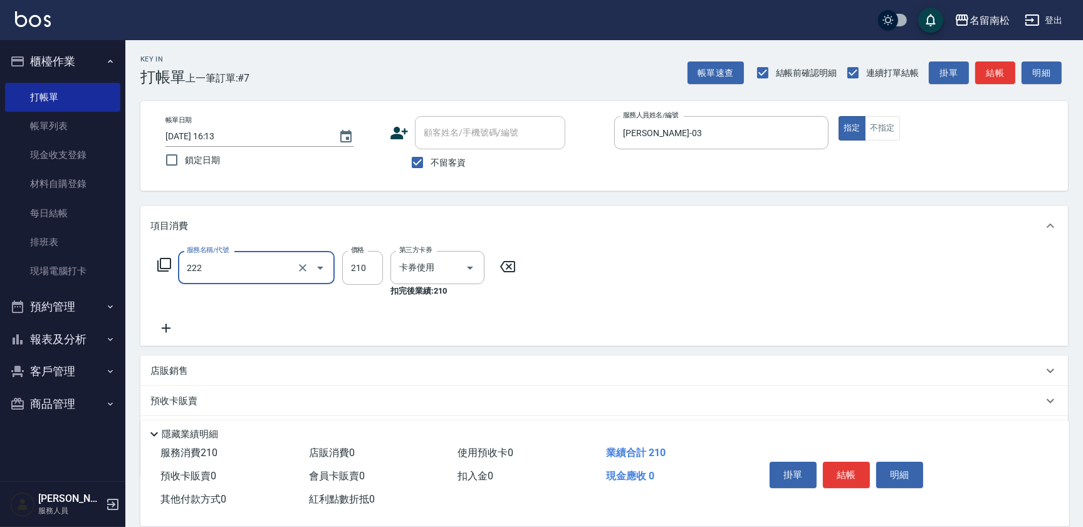
type input "洗髮卡券[210](222)"
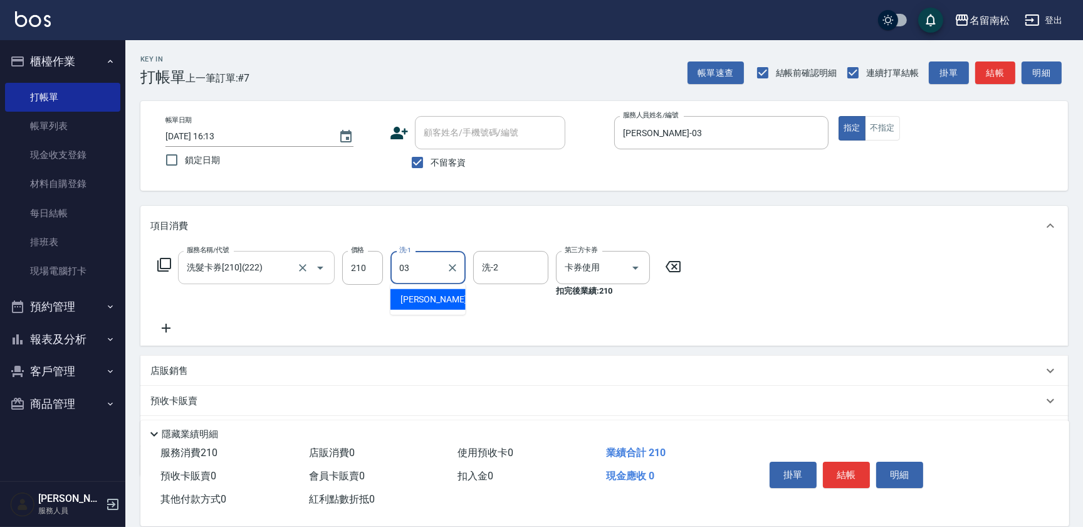
type input "[PERSON_NAME]-03"
drag, startPoint x: 169, startPoint y: 332, endPoint x: 182, endPoint y: 305, distance: 29.4
click at [169, 331] on icon at bounding box center [165, 327] width 31 height 15
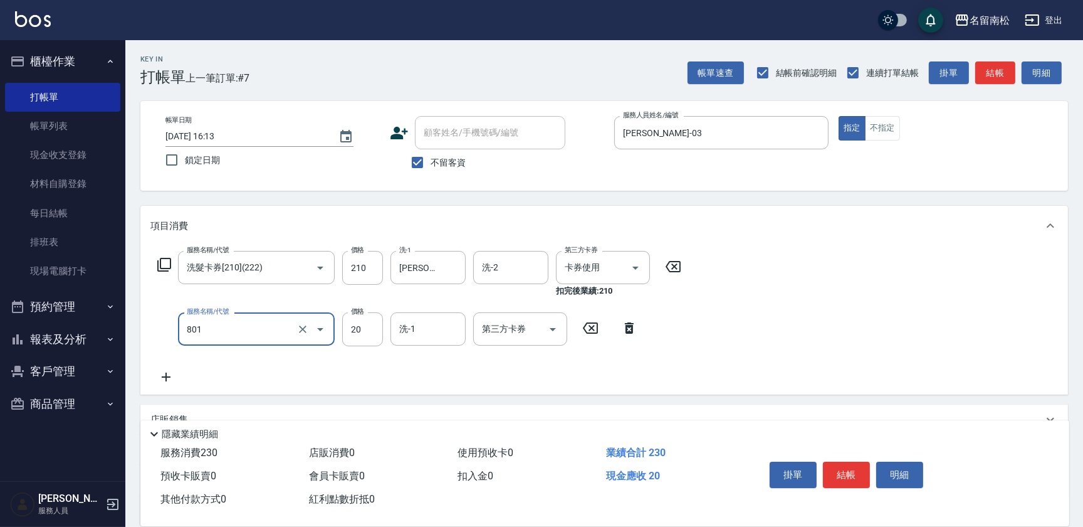
type input "潤絲(801)"
type input "30"
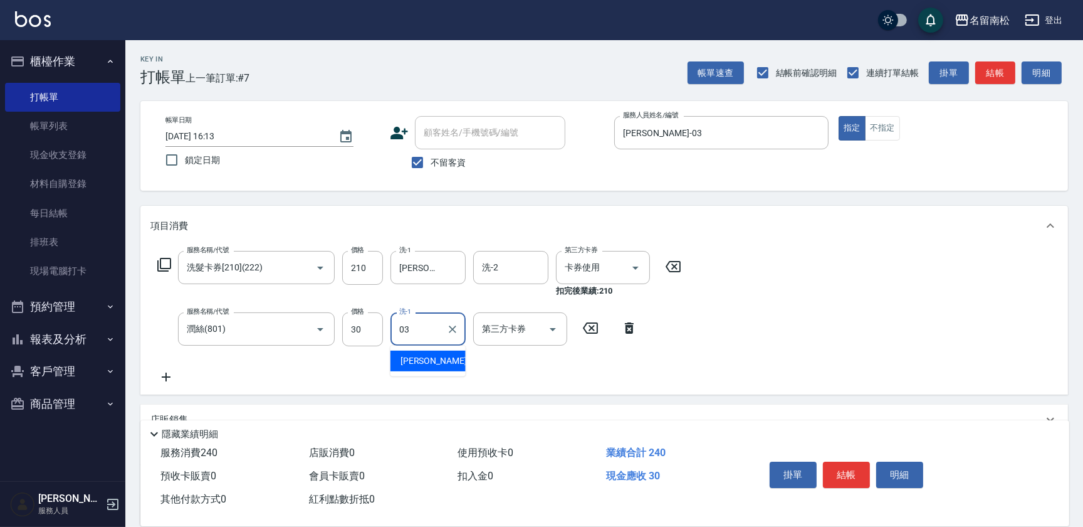
type input "[PERSON_NAME]-03"
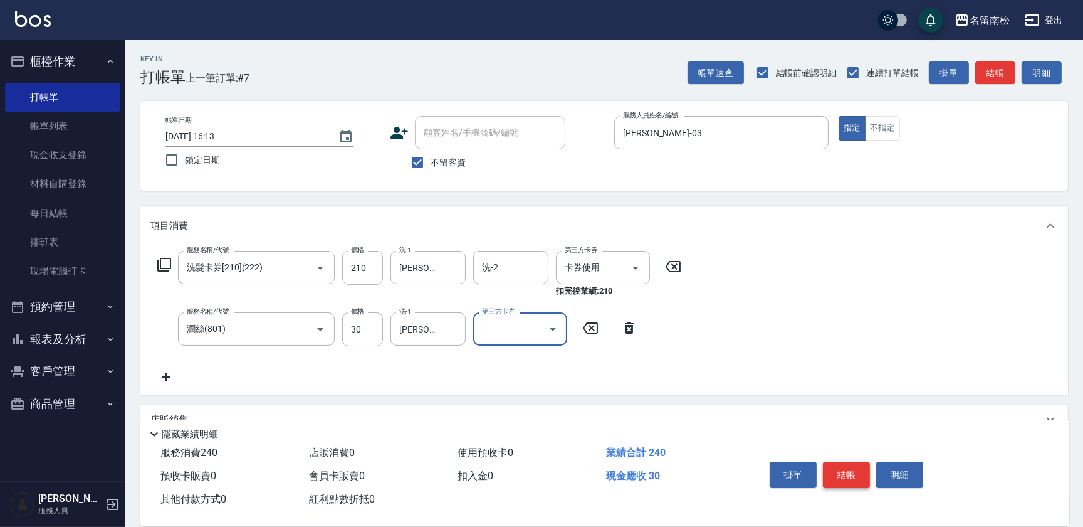
click at [847, 465] on button "結帳" at bounding box center [846, 474] width 47 height 26
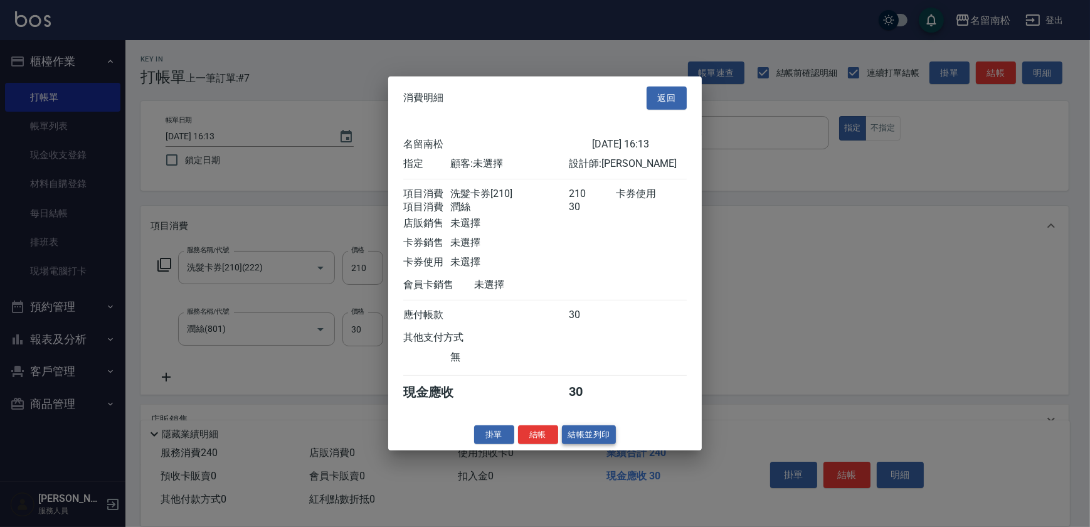
click at [586, 443] on button "結帳並列印" at bounding box center [589, 433] width 55 height 19
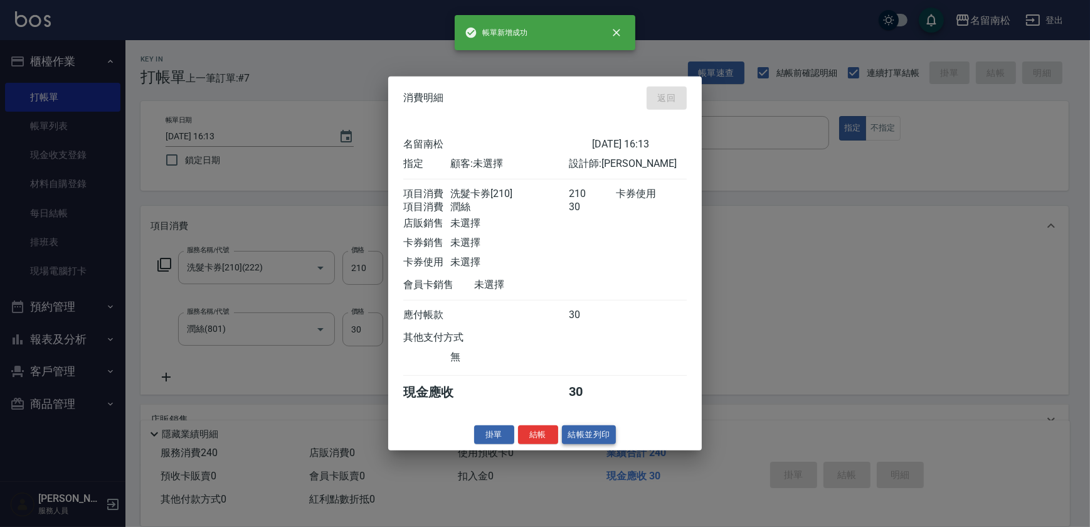
type input "[DATE] 16:14"
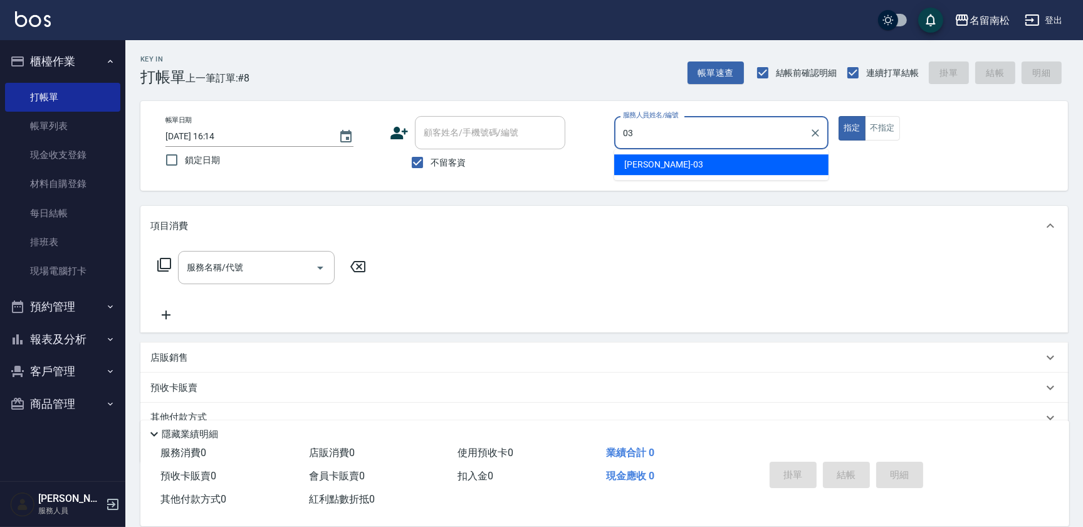
type input "[PERSON_NAME]-03"
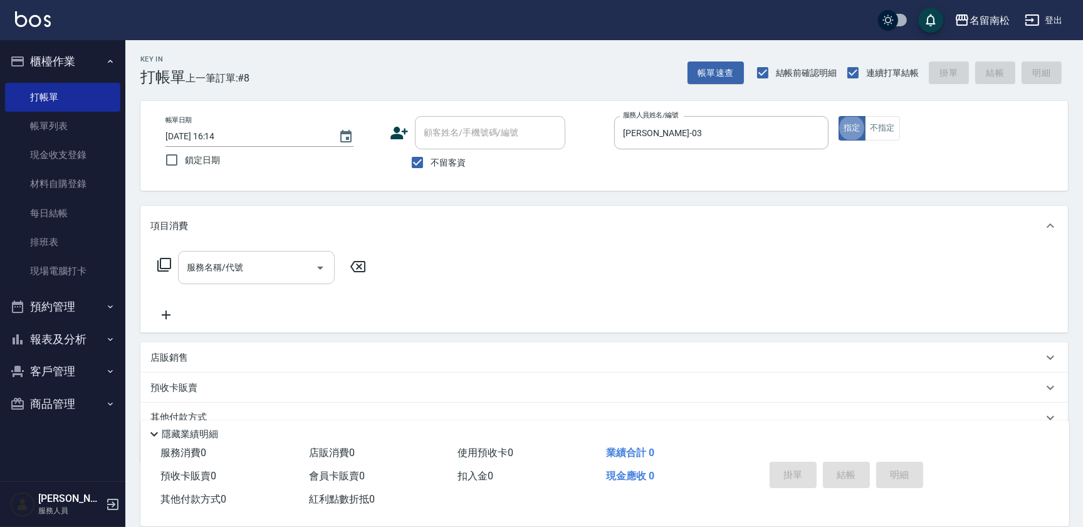
click at [258, 275] on input "服務名稱/代號" at bounding box center [247, 267] width 127 height 22
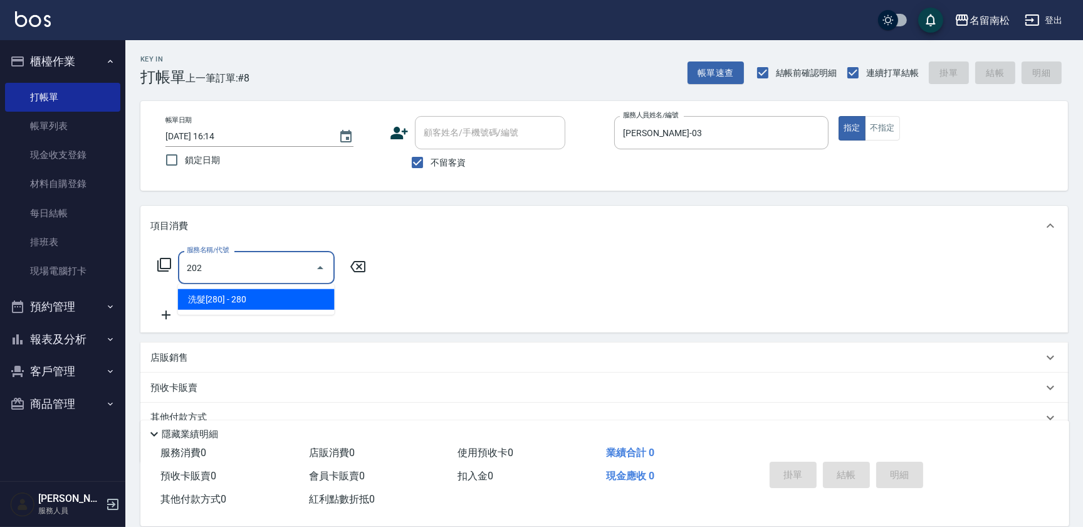
type input "洗髮[280](202)"
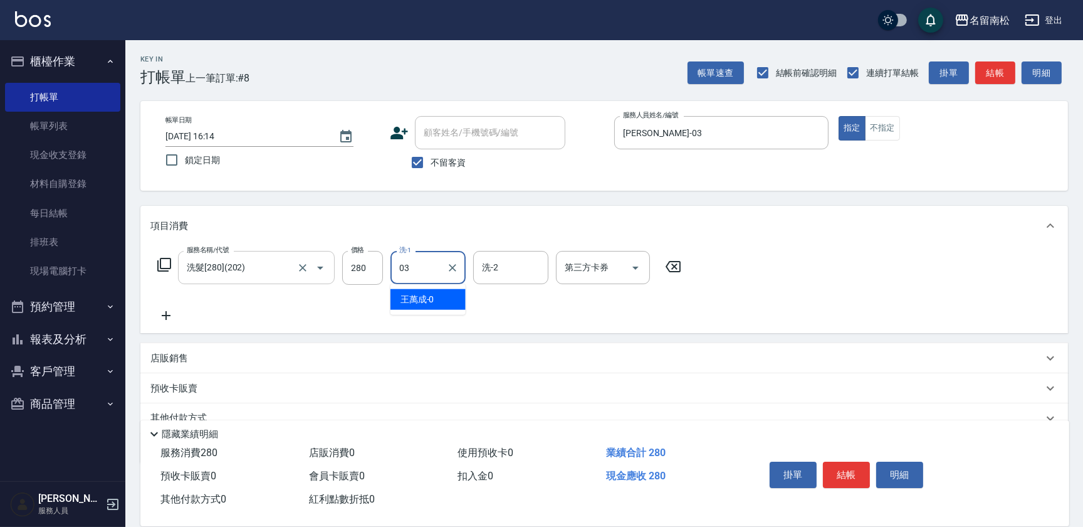
type input "[PERSON_NAME]-03"
click at [843, 470] on button "結帳" at bounding box center [846, 474] width 47 height 26
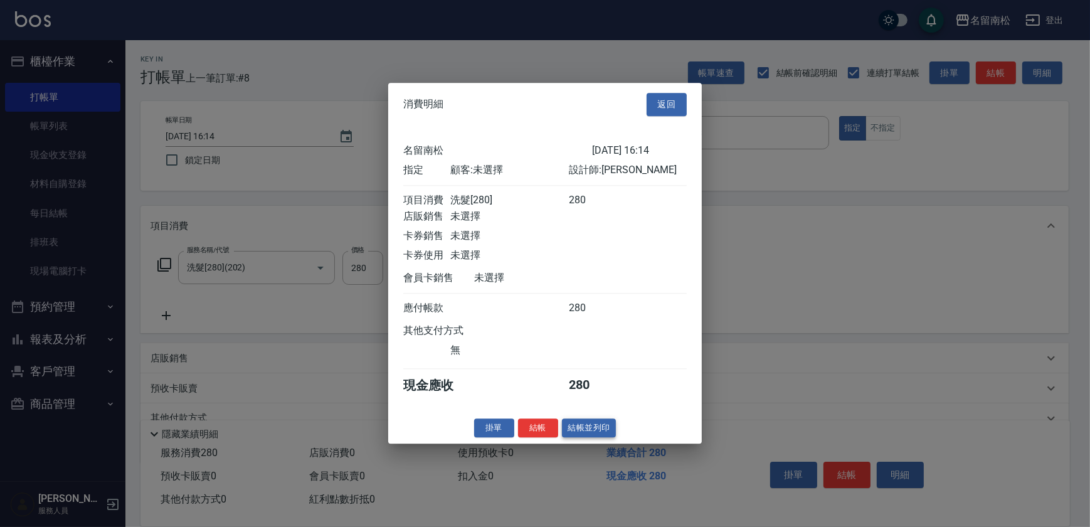
click at [589, 429] on button "結帳並列印" at bounding box center [589, 427] width 55 height 19
